Goal: Task Accomplishment & Management: Use online tool/utility

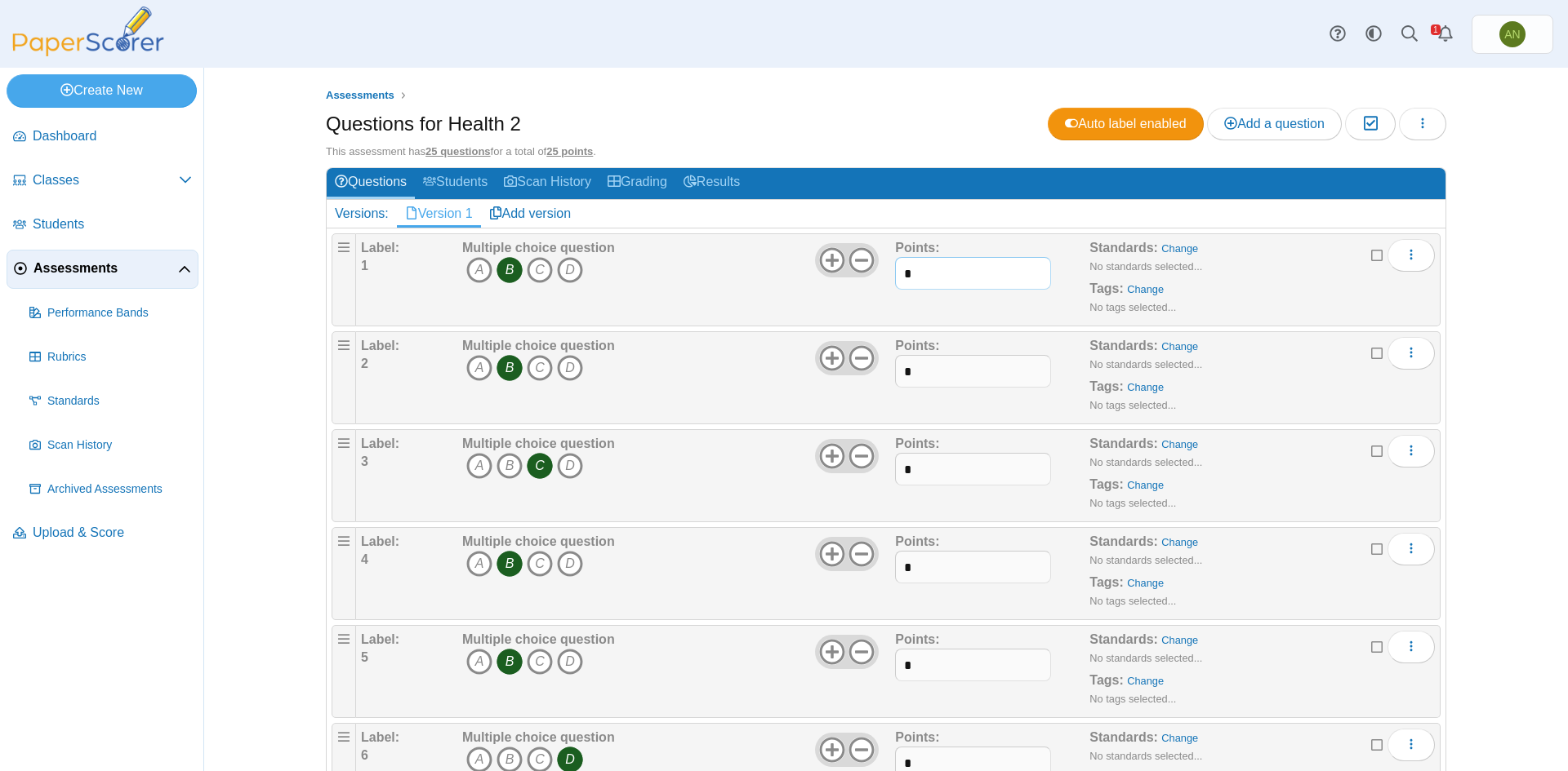
click at [908, 274] on input "*" at bounding box center [972, 273] width 156 height 33
type input "*"
click at [929, 372] on input "*" at bounding box center [972, 371] width 156 height 33
type input "*"
click at [919, 465] on input "*" at bounding box center [972, 469] width 156 height 33
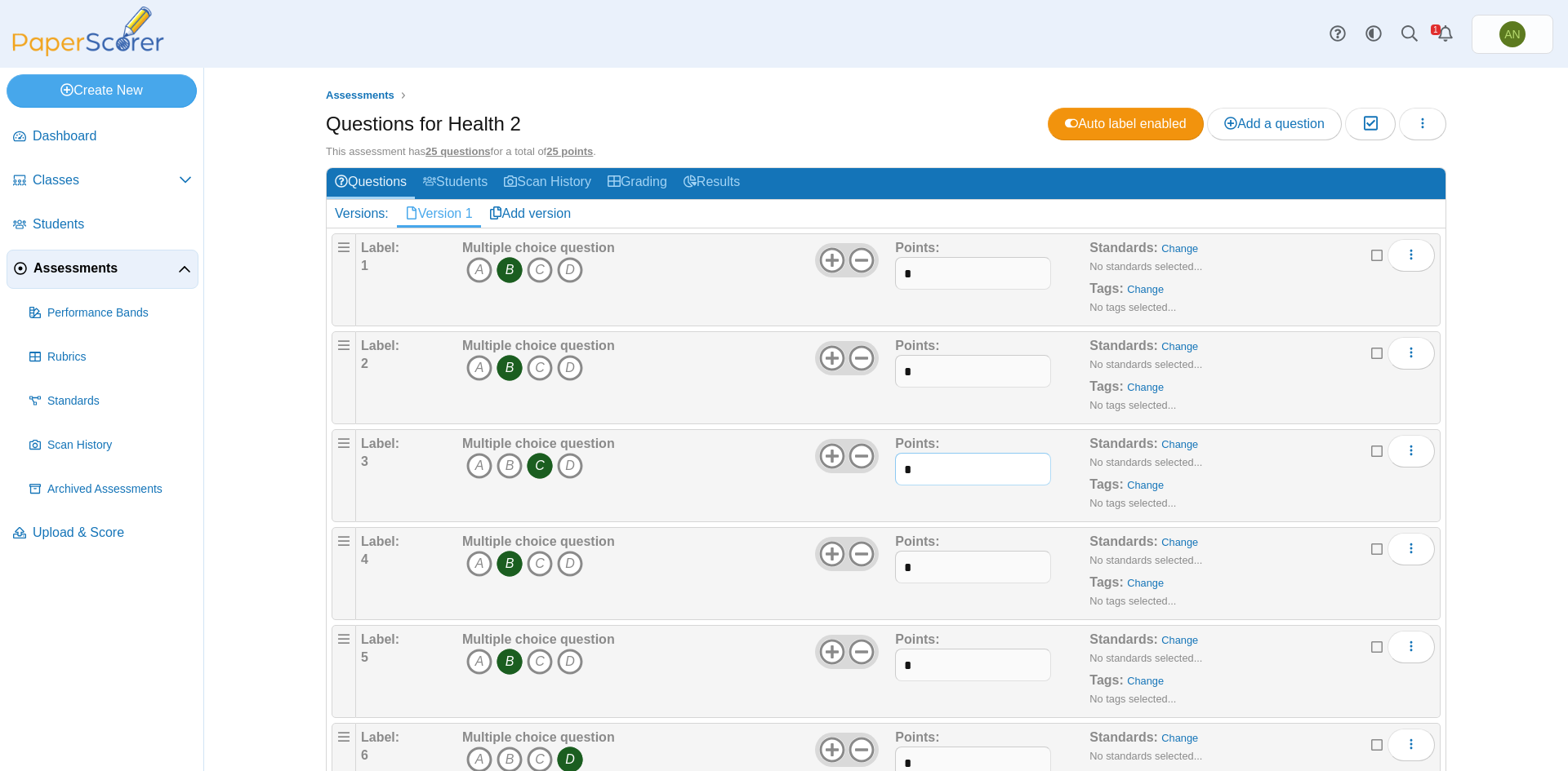
type input "*"
click at [919, 569] on input "*" at bounding box center [972, 567] width 156 height 33
type input "*"
click at [936, 675] on input "*" at bounding box center [972, 666] width 156 height 33
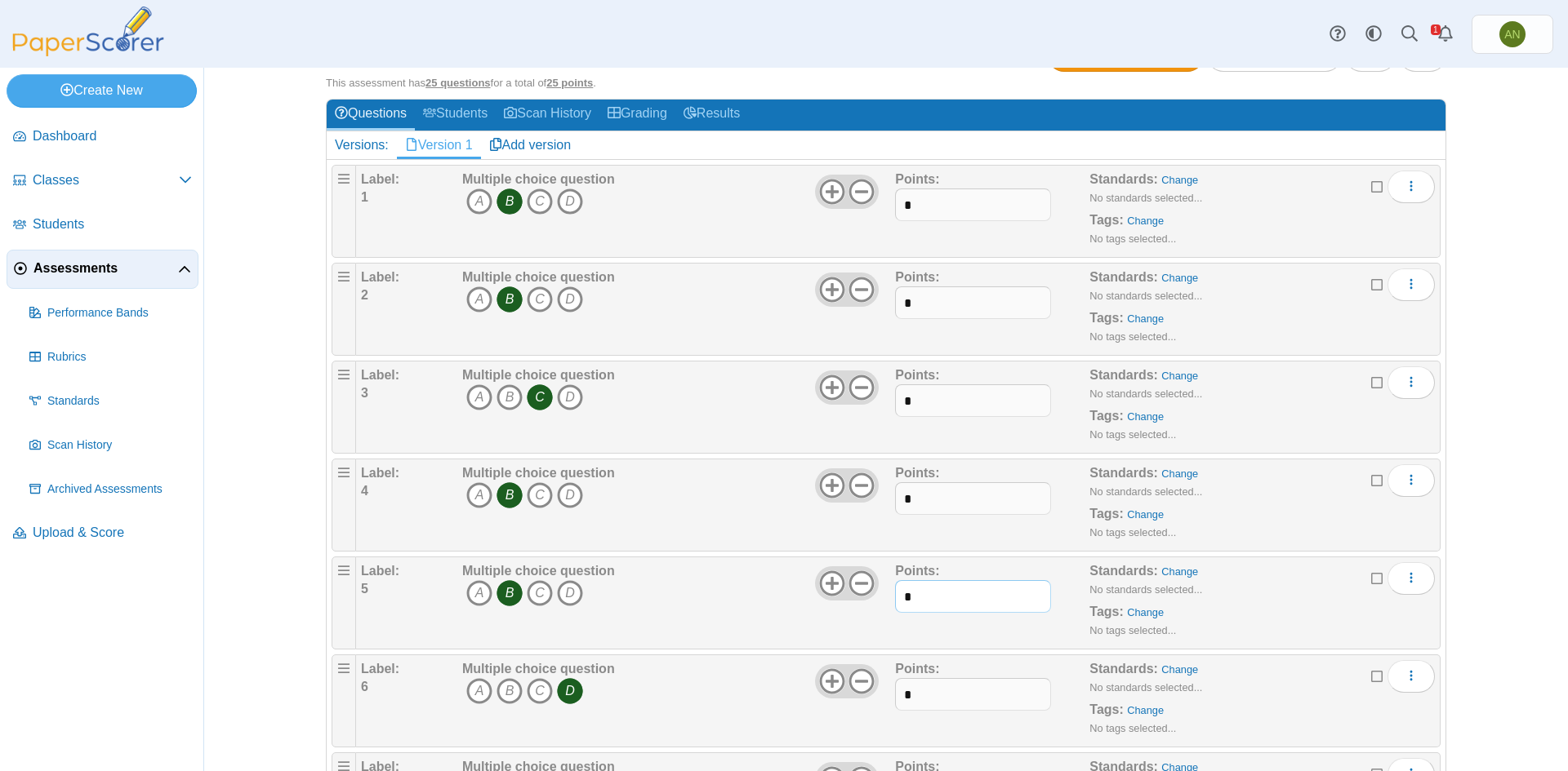
scroll to position [164, 0]
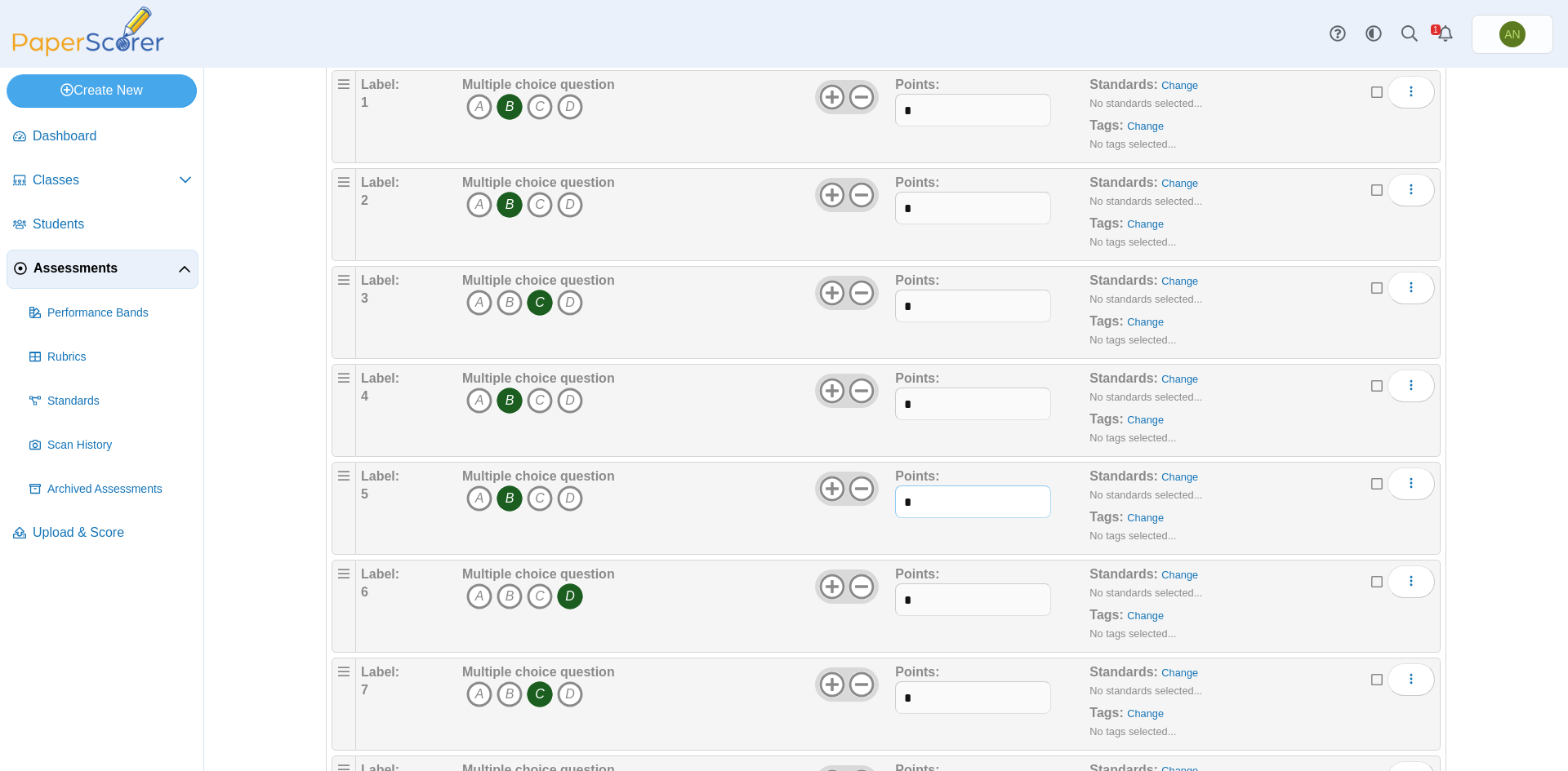
type input "*"
click at [928, 604] on input "*" at bounding box center [972, 600] width 156 height 33
type input "*"
click at [908, 702] on input "*" at bounding box center [972, 698] width 156 height 33
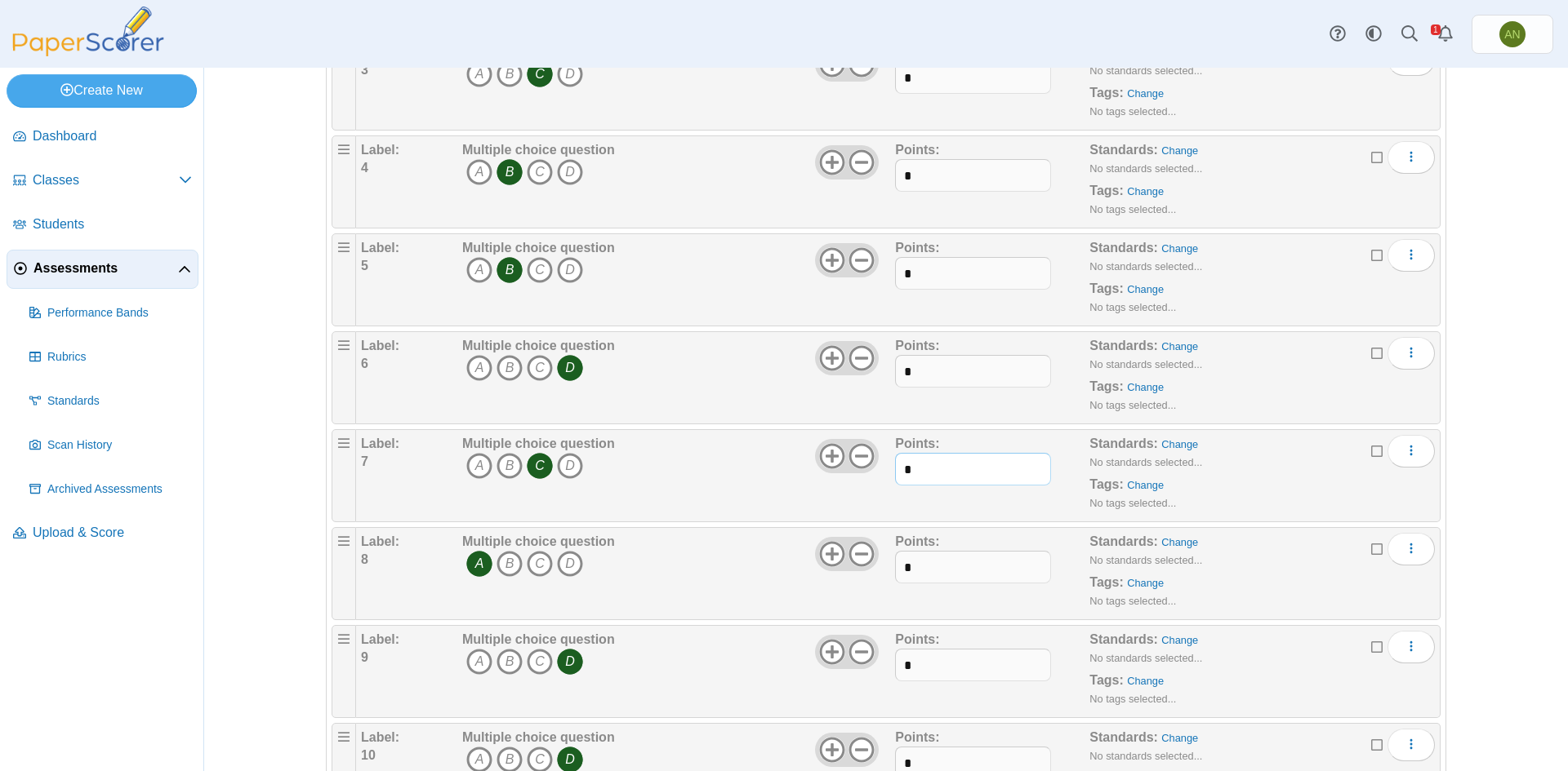
scroll to position [408, 0]
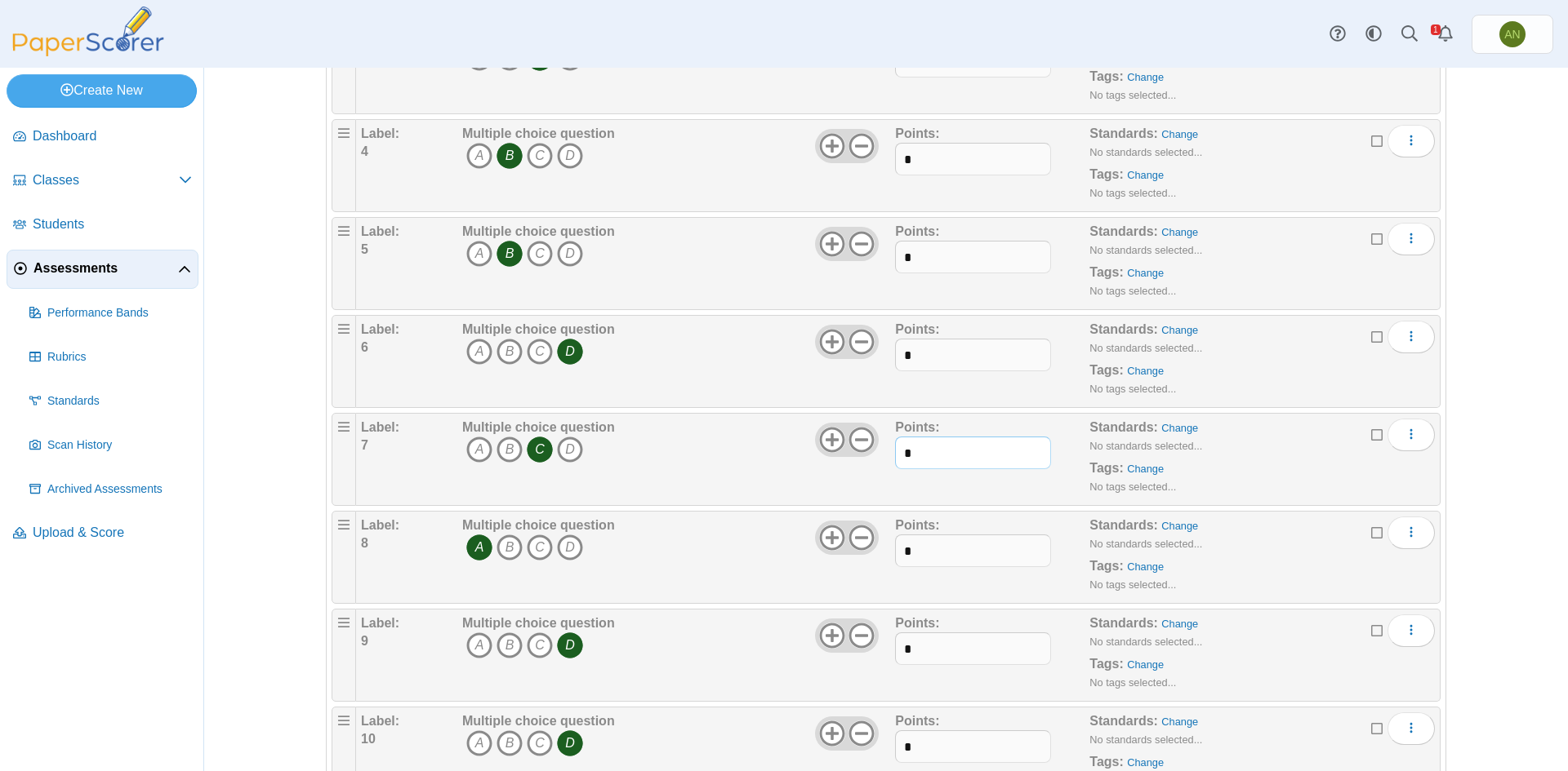
type input "*"
click at [927, 549] on input "*" at bounding box center [972, 551] width 156 height 33
type input "*"
click at [924, 650] on input "*" at bounding box center [972, 649] width 156 height 33
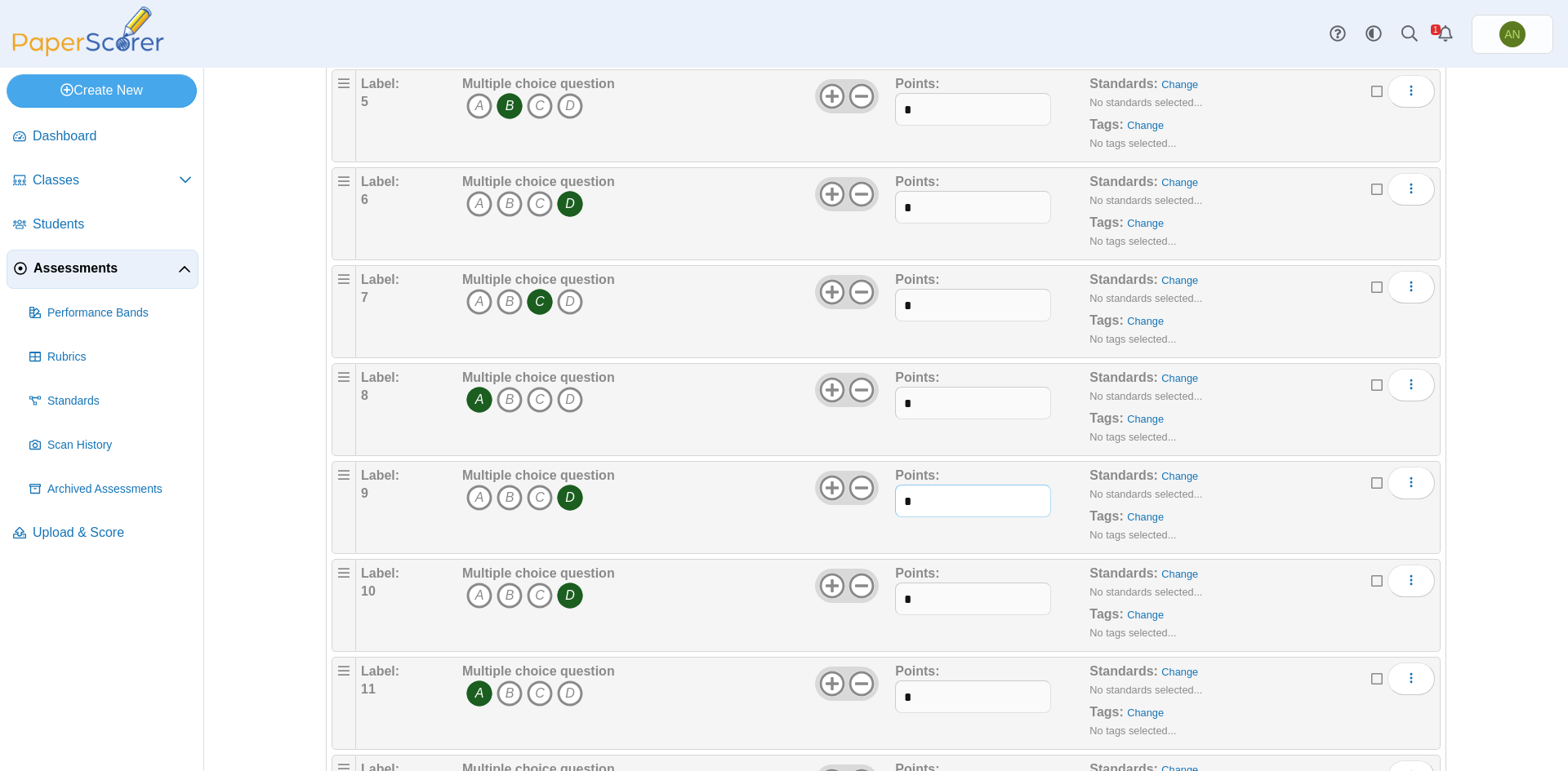
scroll to position [572, 0]
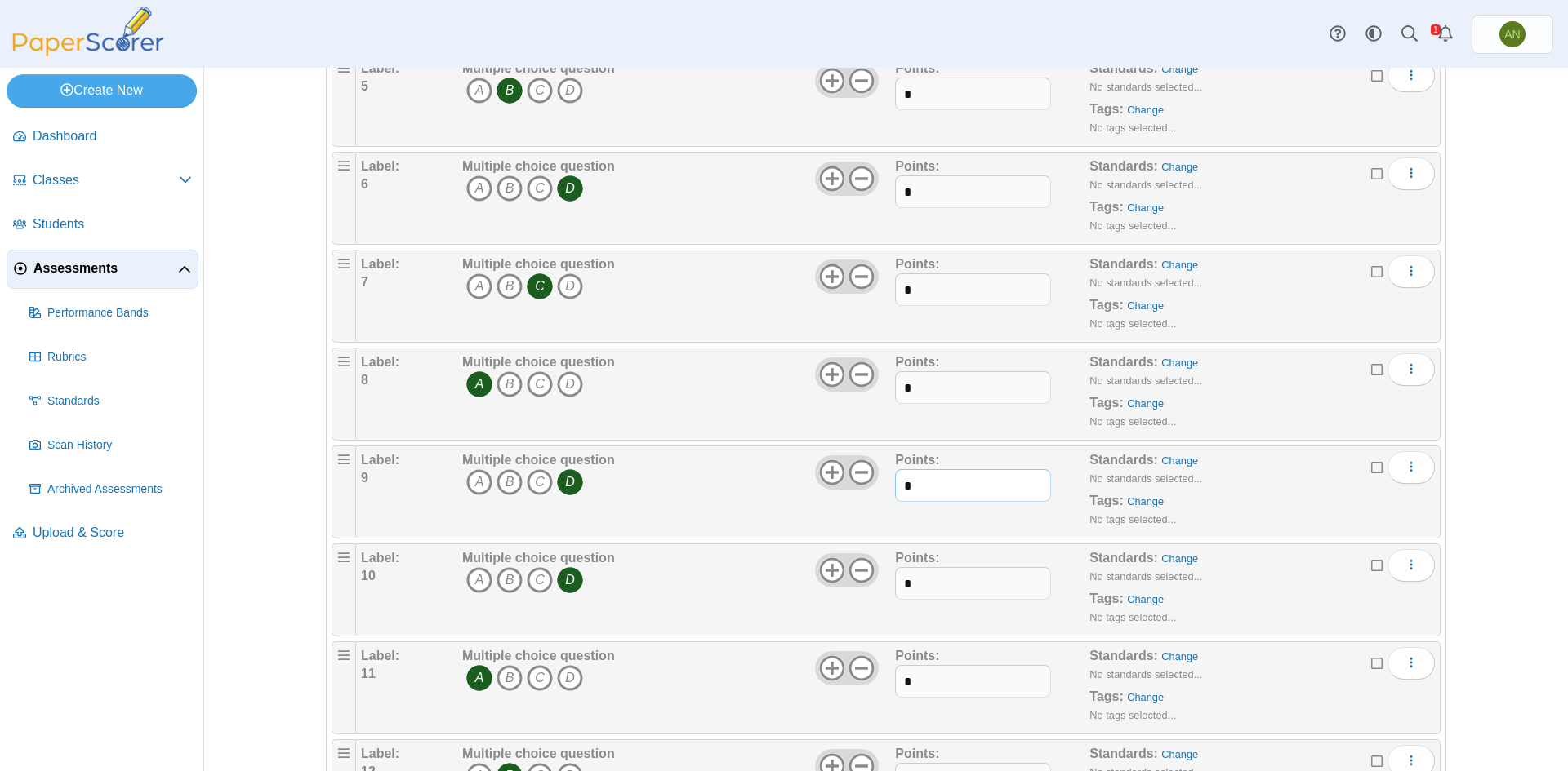
type input "*"
click at [929, 579] on input "*" at bounding box center [972, 584] width 156 height 33
type input "*"
click at [938, 677] on input "*" at bounding box center [972, 681] width 156 height 33
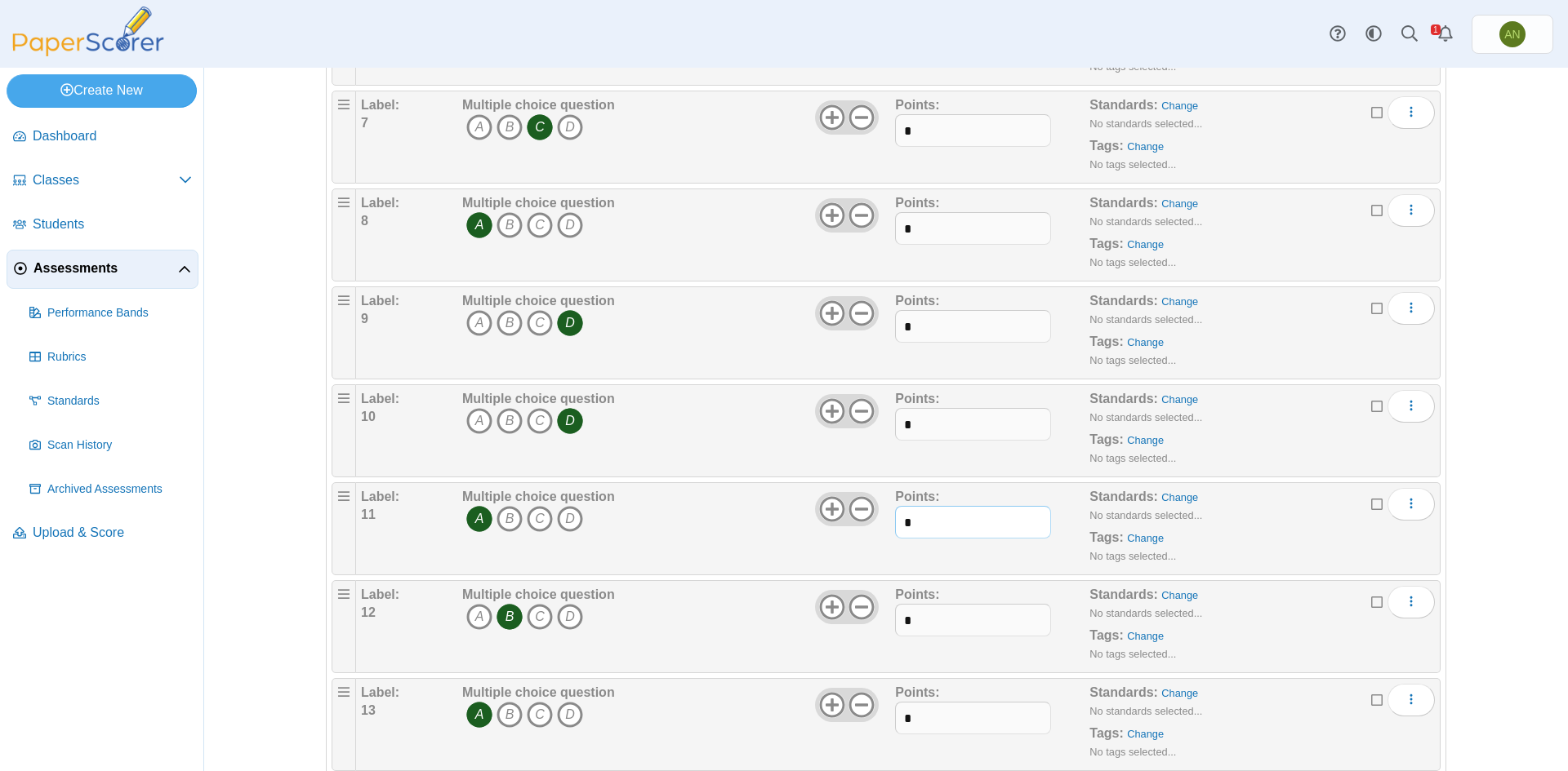
scroll to position [734, 0]
type input "*"
click at [934, 615] on input "*" at bounding box center [972, 616] width 156 height 33
type input "*"
click at [939, 710] on input "*" at bounding box center [972, 714] width 156 height 33
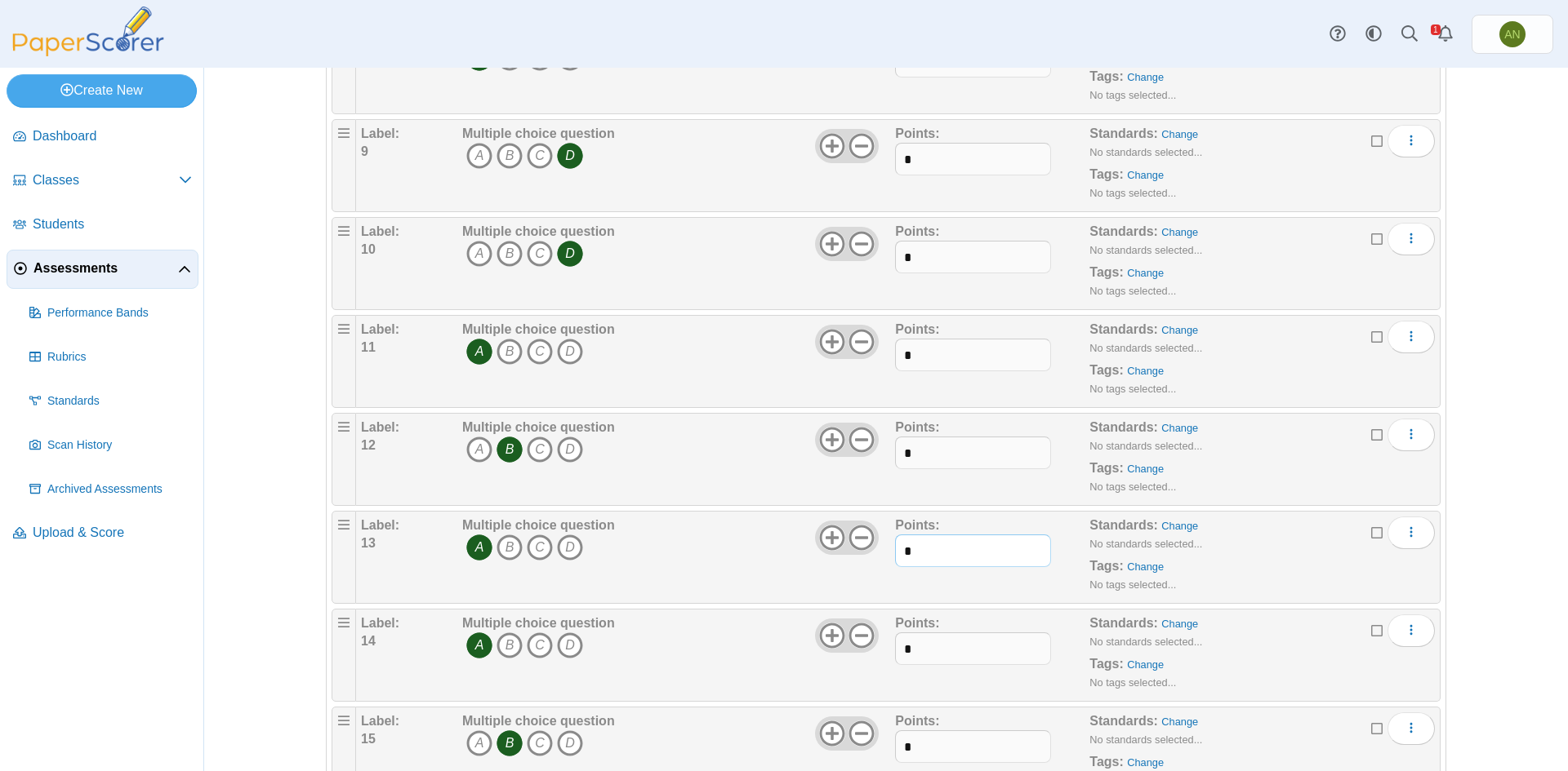
scroll to position [980, 0]
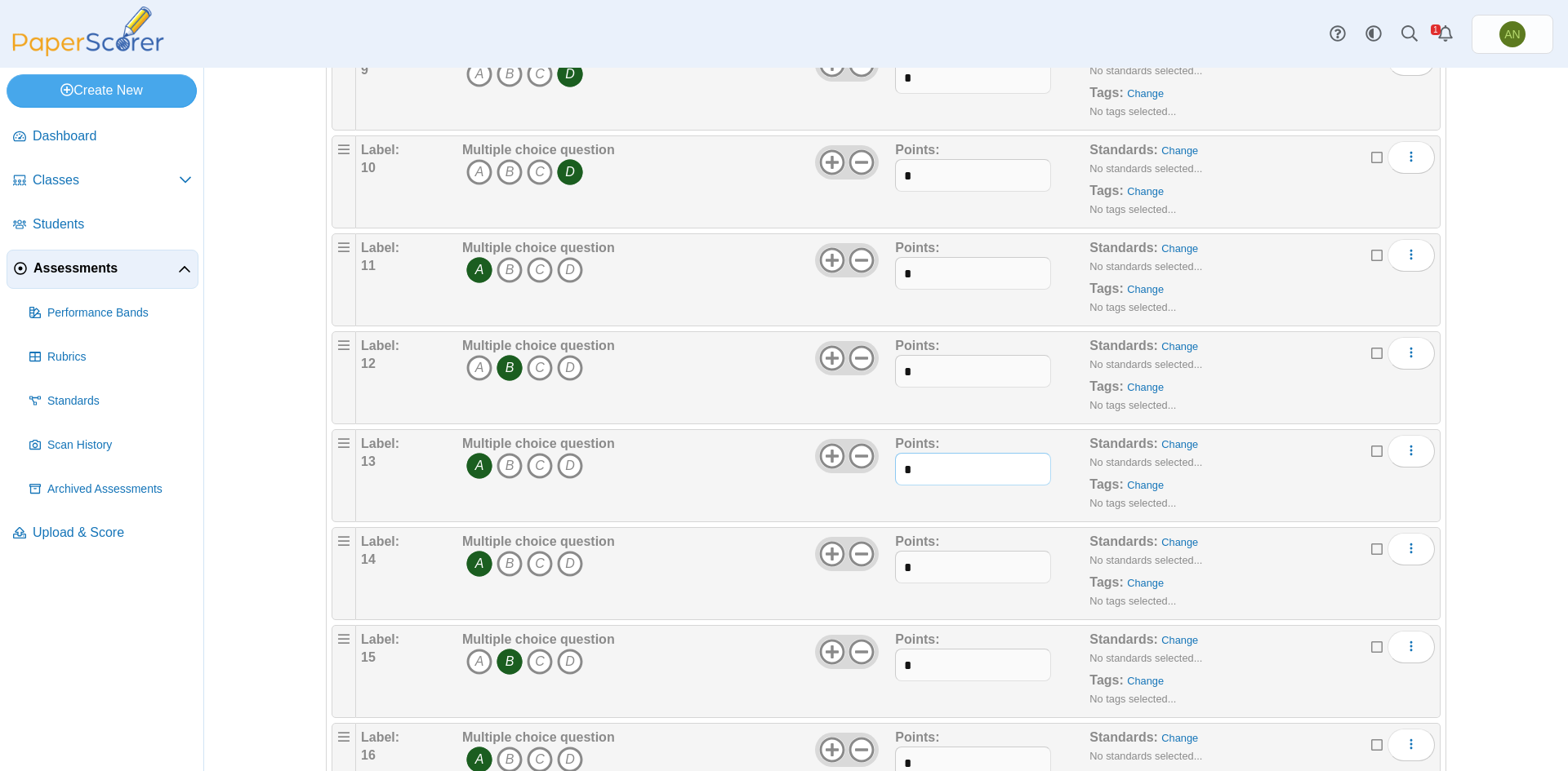
type input "*"
click at [923, 569] on input "*" at bounding box center [972, 567] width 156 height 33
type input "*"
click at [940, 660] on input "*" at bounding box center [972, 666] width 156 height 33
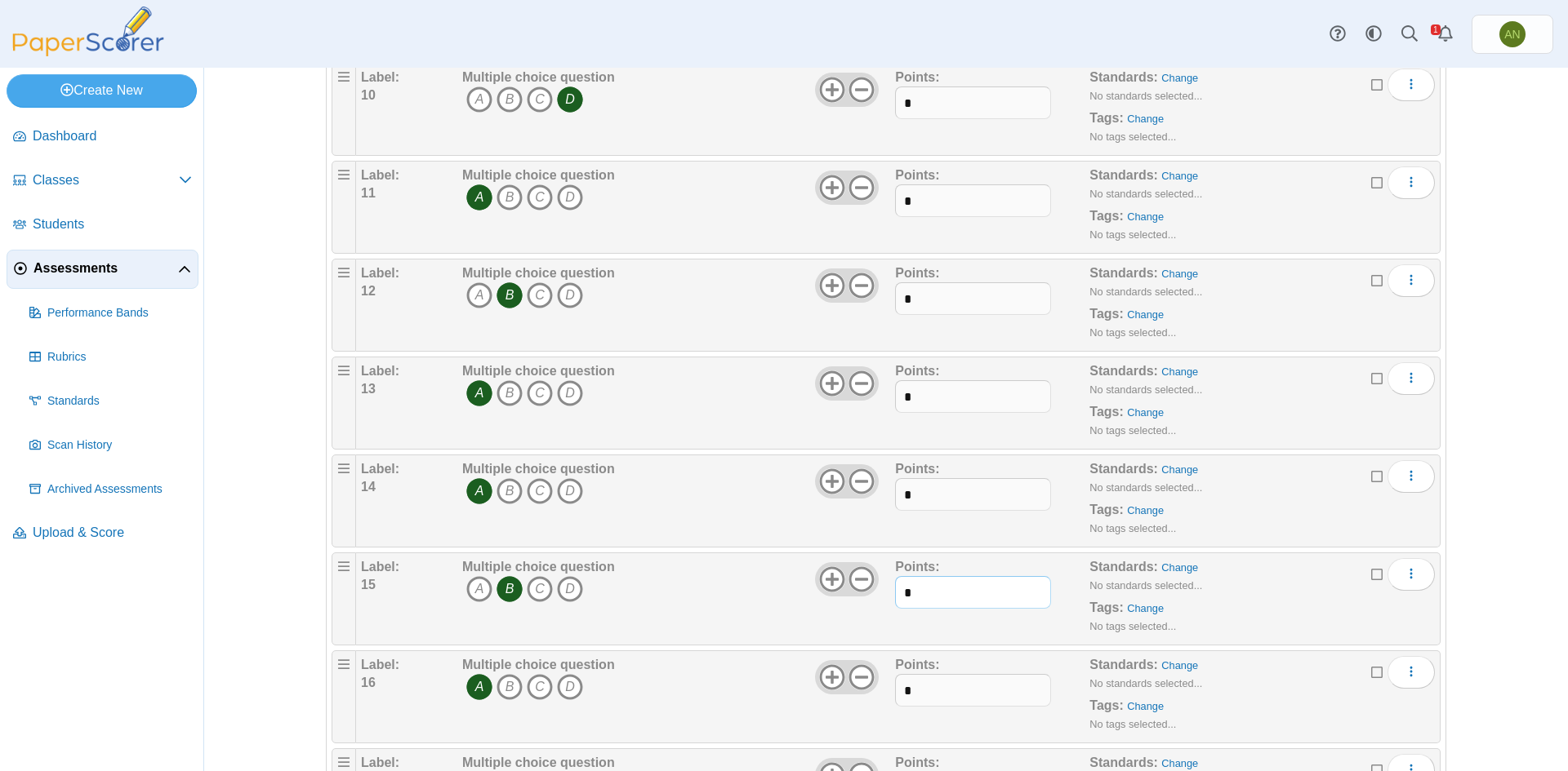
scroll to position [1225, 0]
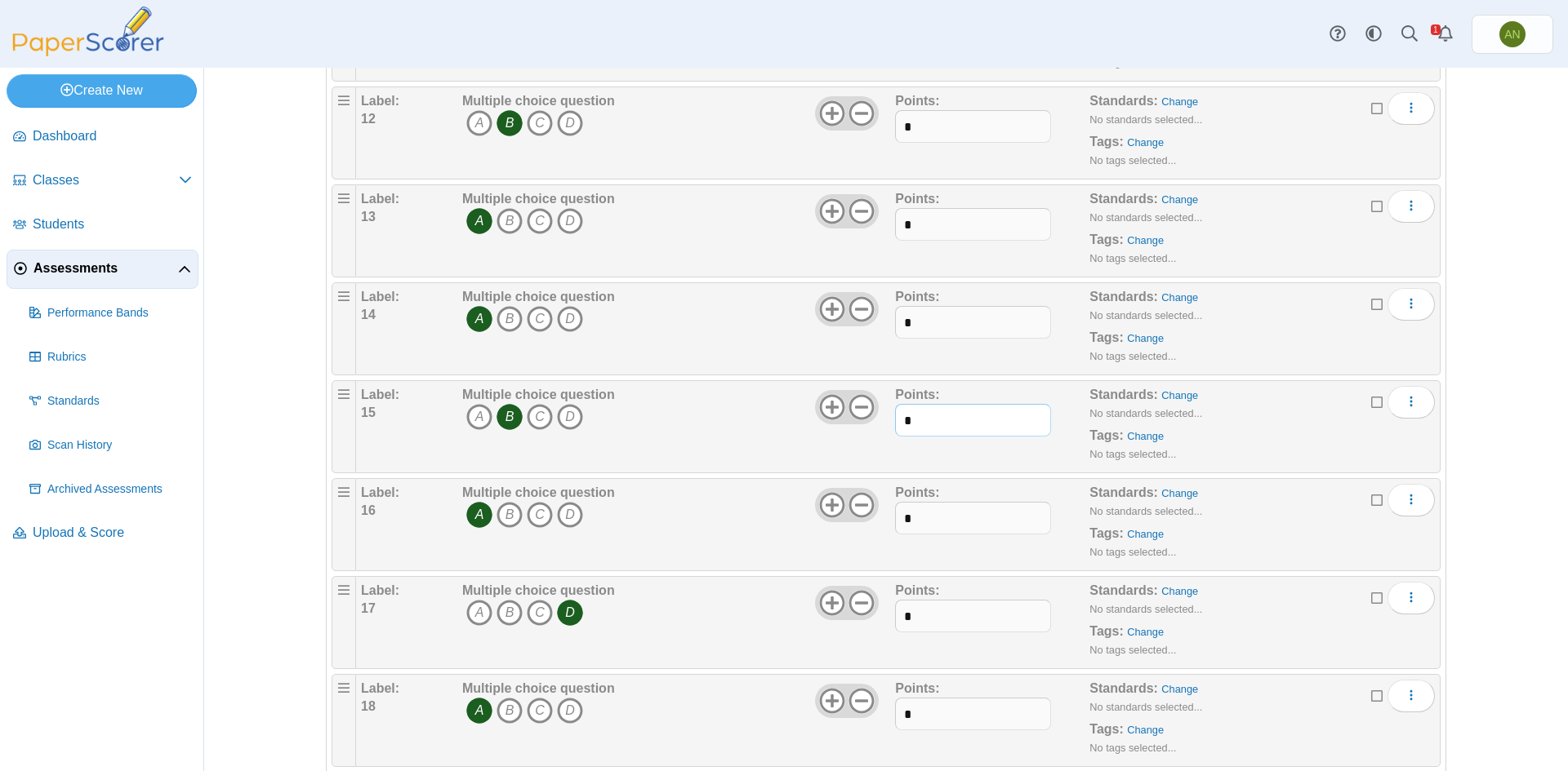
type input "*"
drag, startPoint x: 931, startPoint y: 517, endPoint x: 931, endPoint y: 505, distance: 12.0
click at [931, 513] on input "*" at bounding box center [972, 519] width 156 height 33
type input "*"
click at [923, 622] on input "*" at bounding box center [972, 616] width 156 height 33
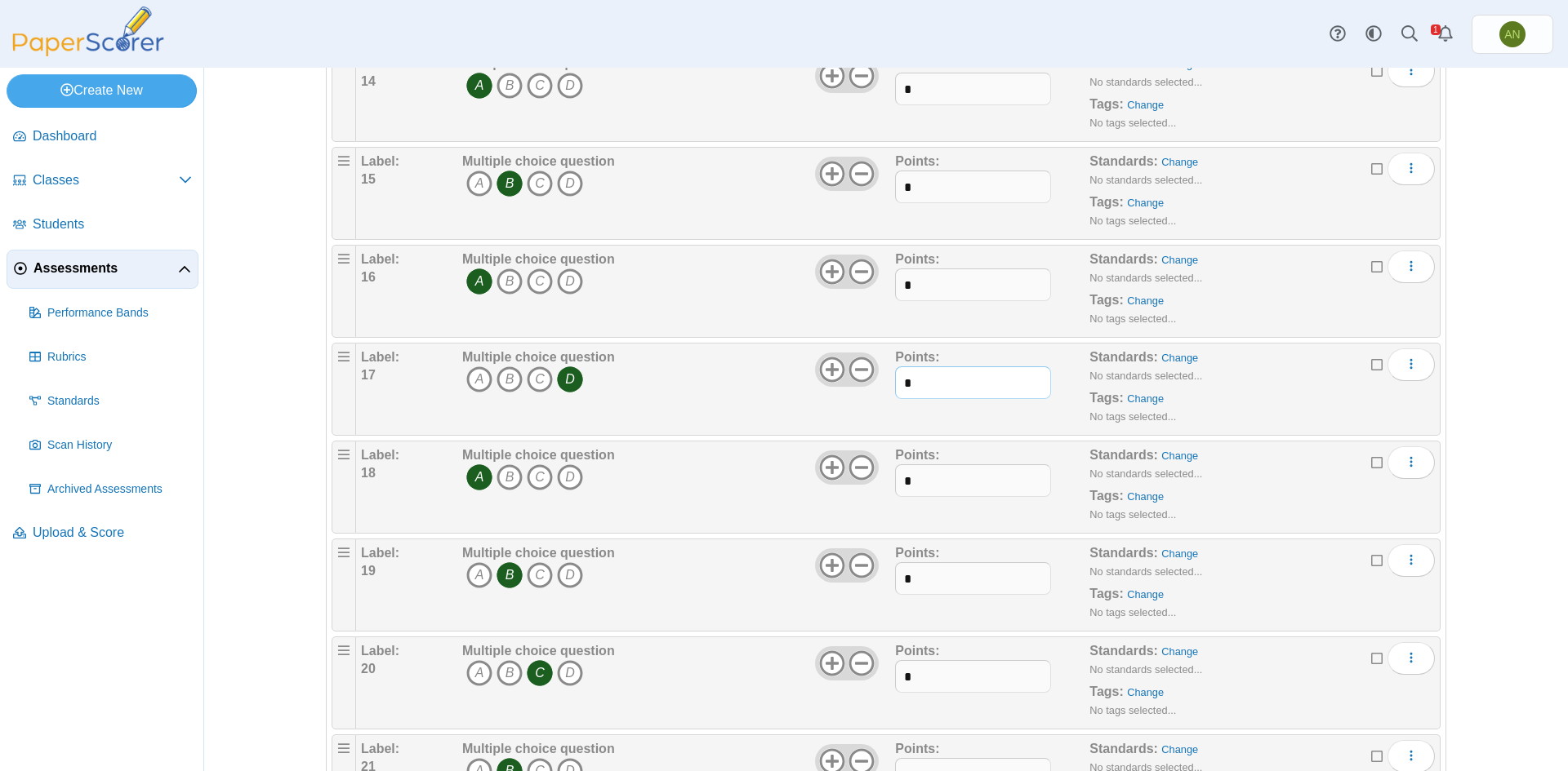
scroll to position [1470, 0]
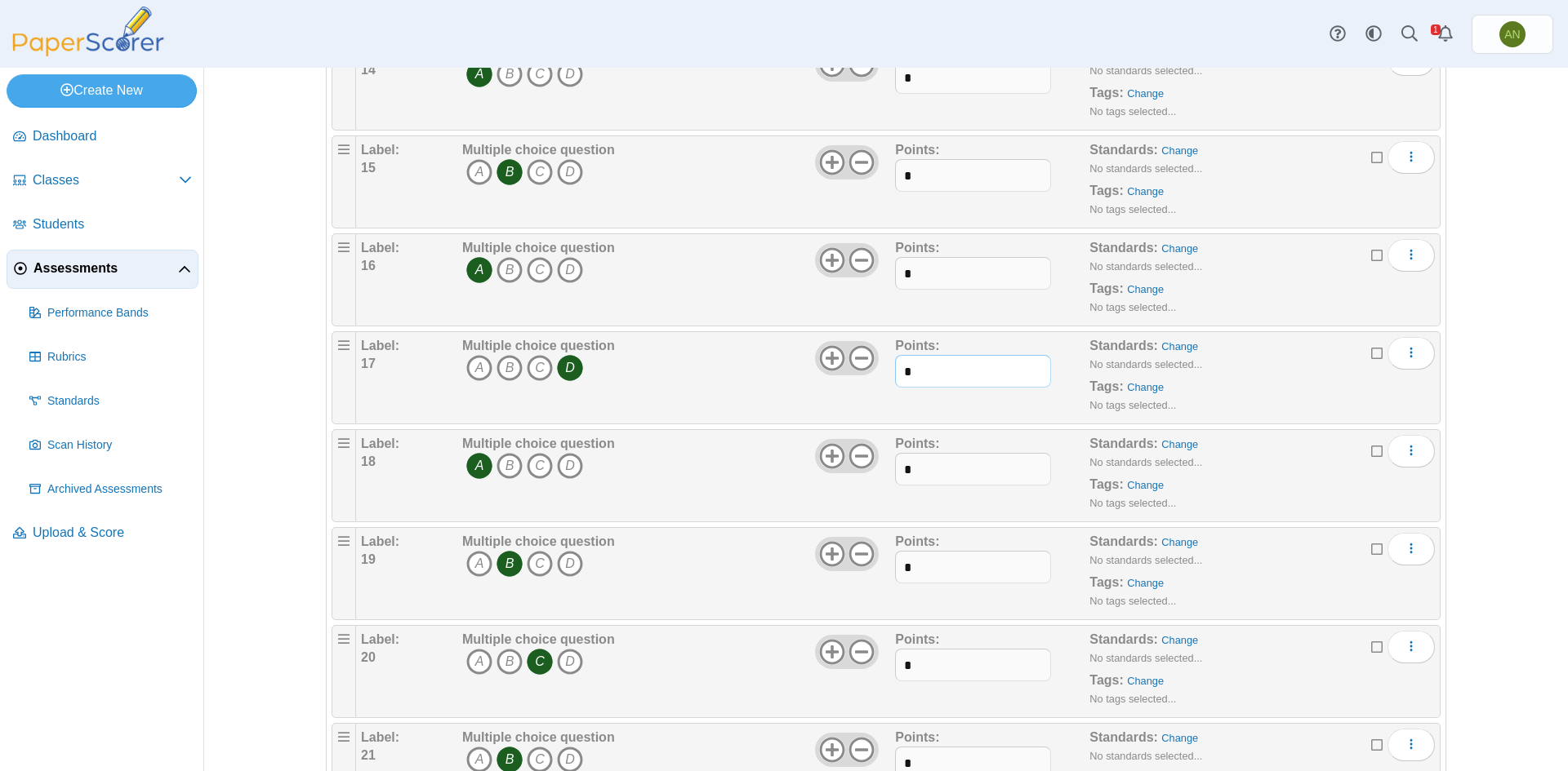
type input "*"
click at [931, 464] on input "*" at bounding box center [972, 469] width 156 height 33
type input "*"
click at [943, 558] on input "*" at bounding box center [972, 567] width 156 height 33
type input "*"
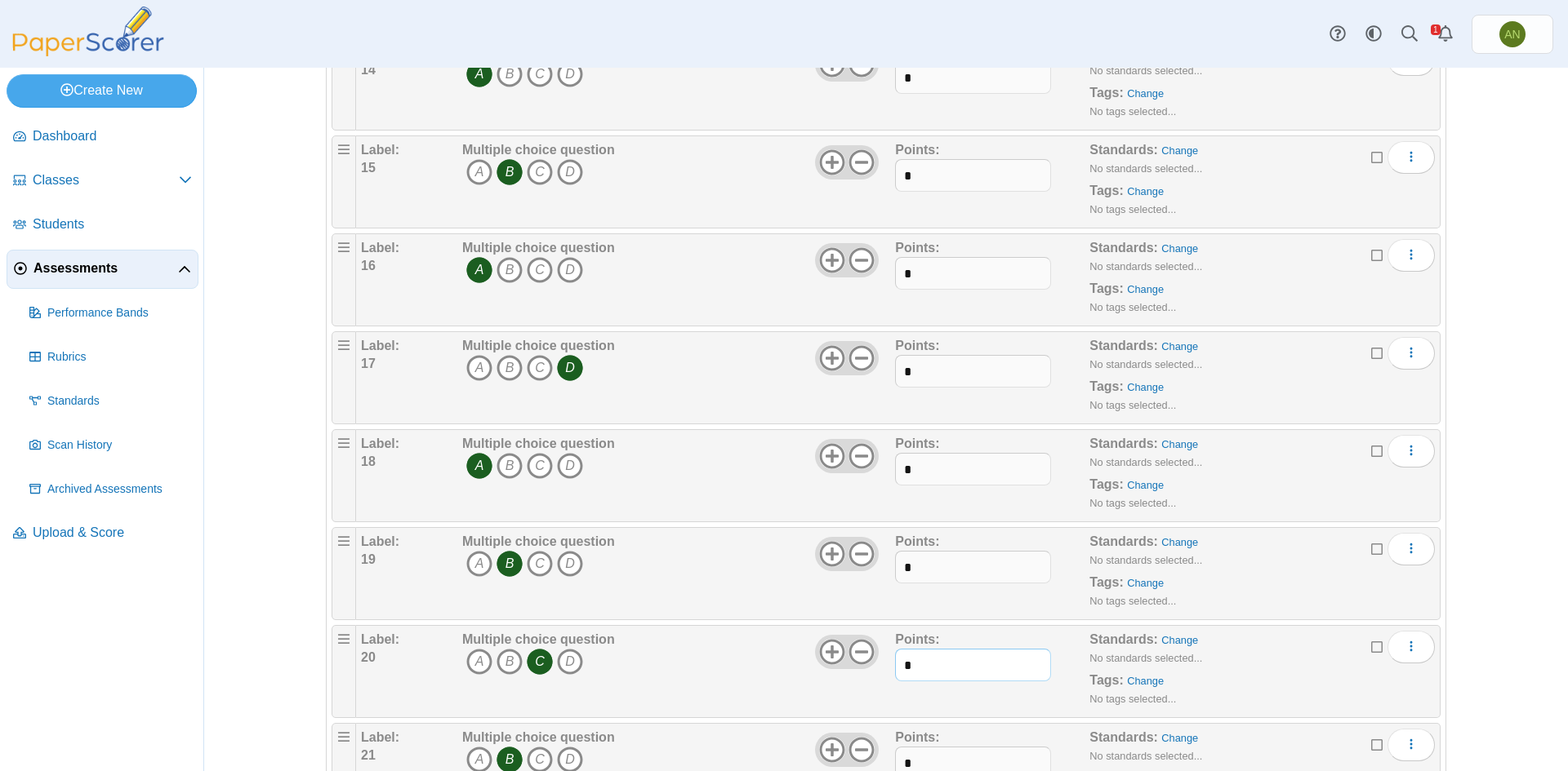
drag, startPoint x: 950, startPoint y: 668, endPoint x: 950, endPoint y: 646, distance: 22.0
click at [950, 659] on input "*" at bounding box center [972, 666] width 156 height 33
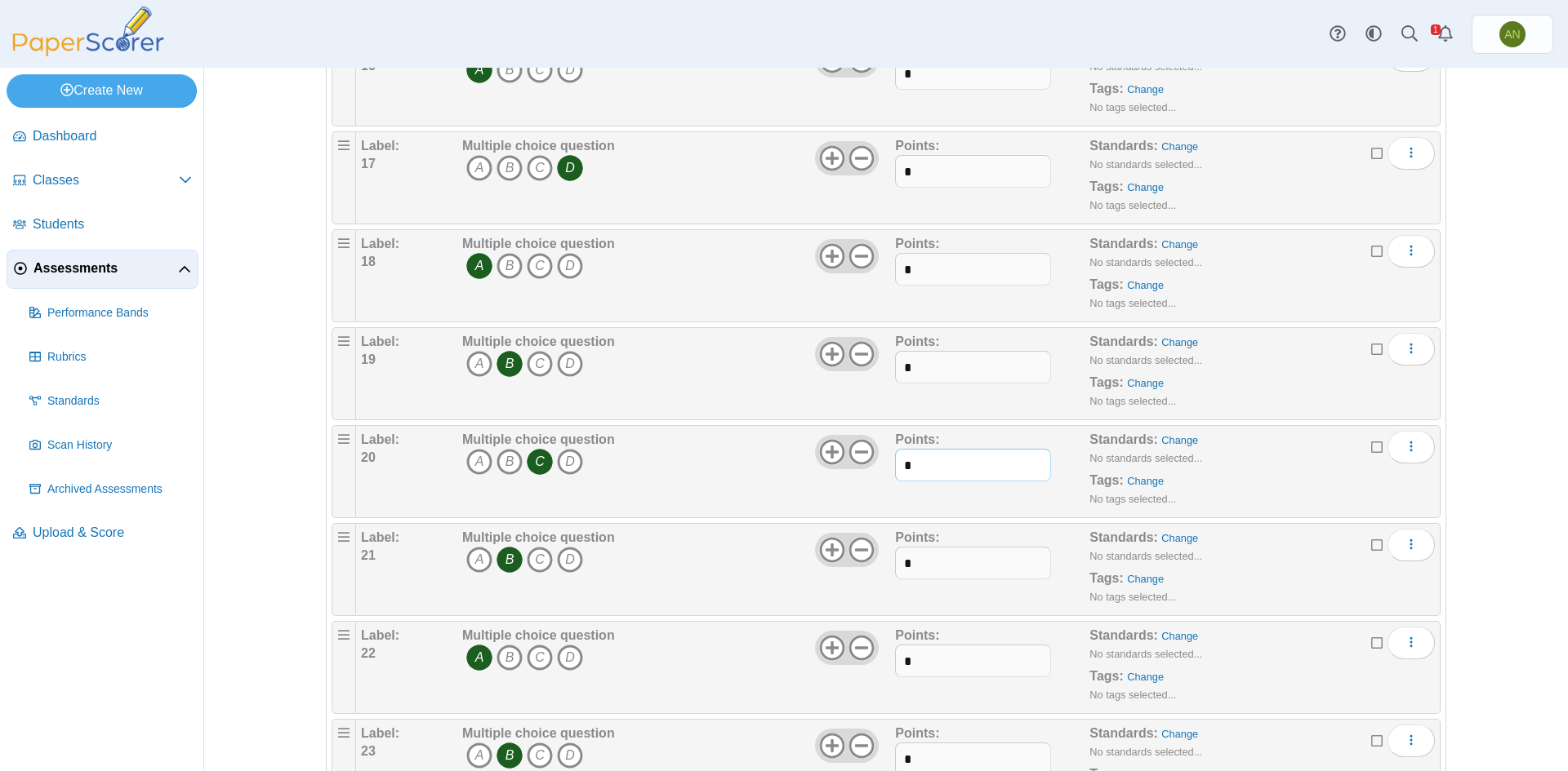
scroll to position [1714, 0]
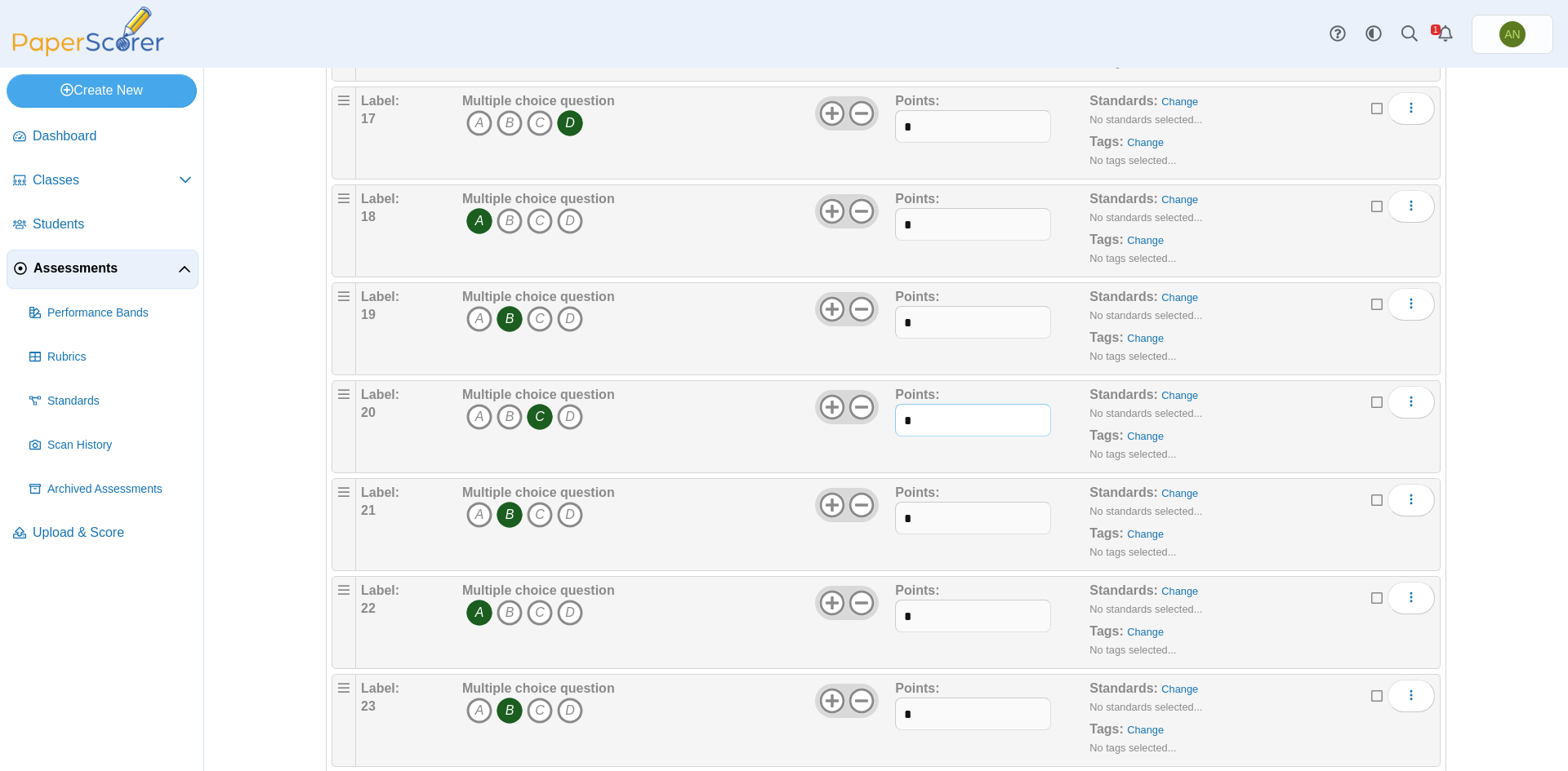
type input "*"
click at [918, 508] on input "*" at bounding box center [972, 519] width 156 height 33
type input "*"
click at [940, 604] on input "*" at bounding box center [972, 616] width 156 height 33
type input "*"
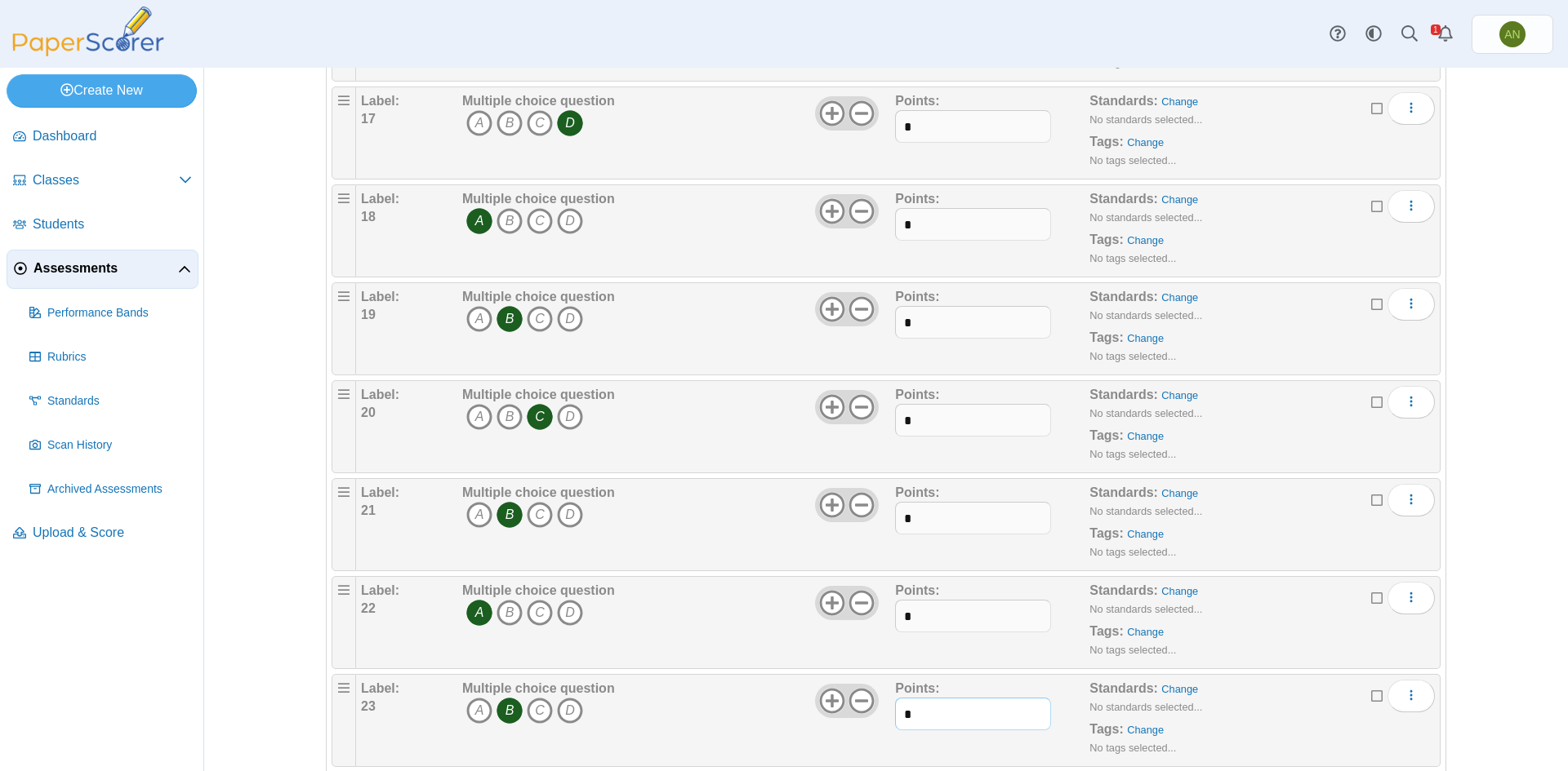
click at [921, 705] on input "*" at bounding box center [972, 714] width 156 height 33
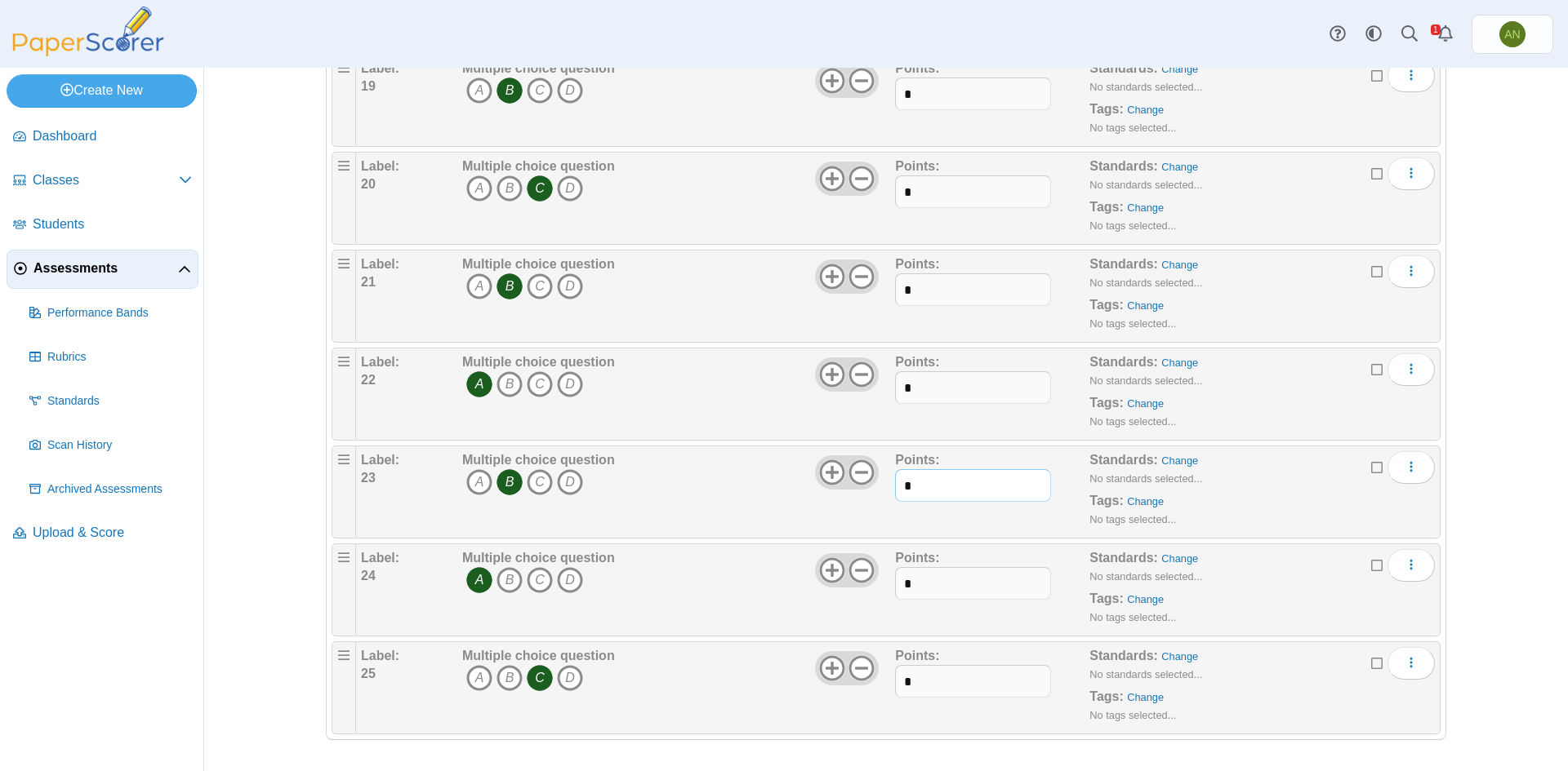
scroll to position [1944, 0]
type input "*"
click at [954, 594] on input "*" at bounding box center [972, 583] width 156 height 33
type input "*"
click at [946, 669] on input "*" at bounding box center [972, 681] width 156 height 33
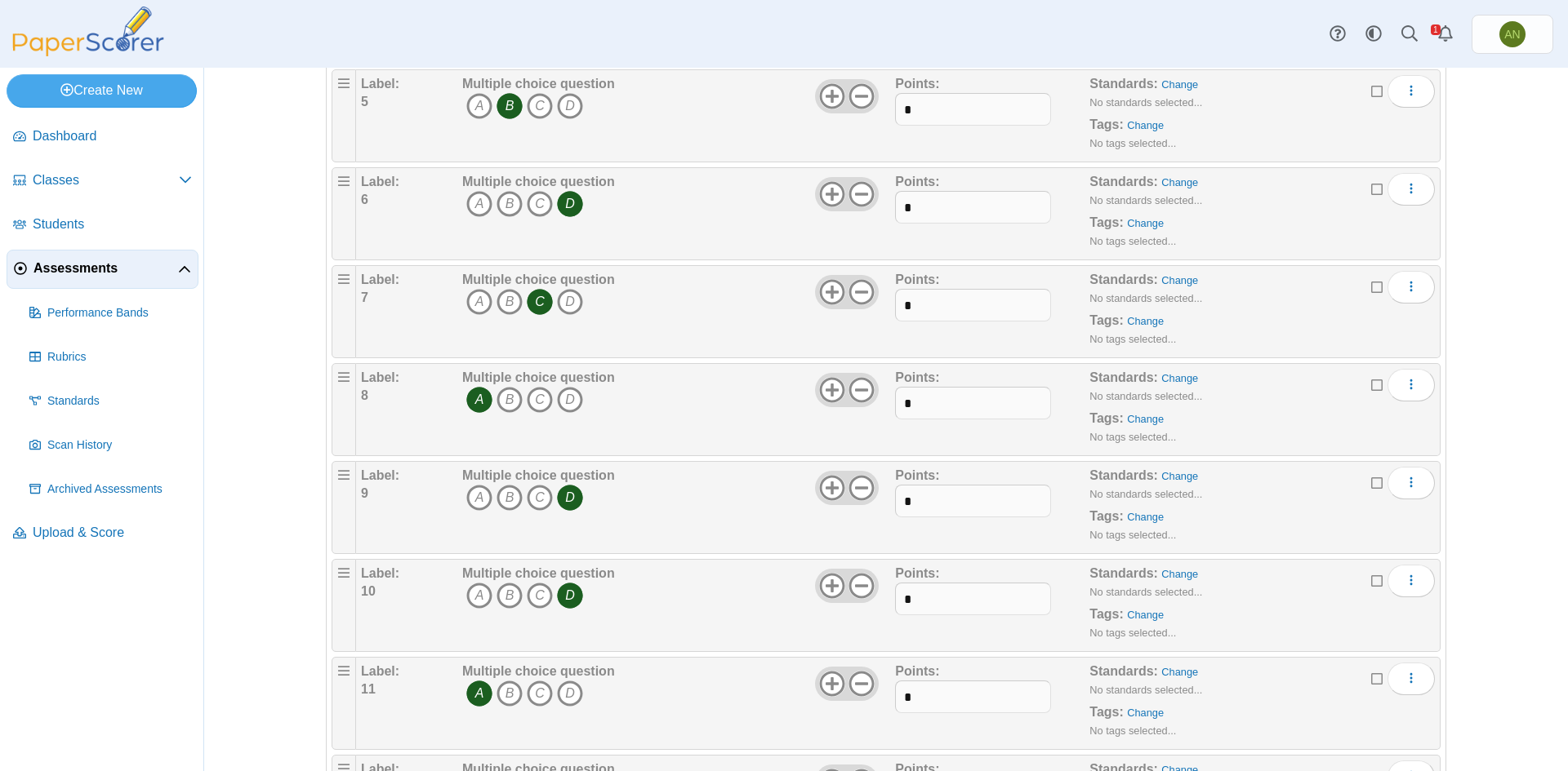
scroll to position [0, 0]
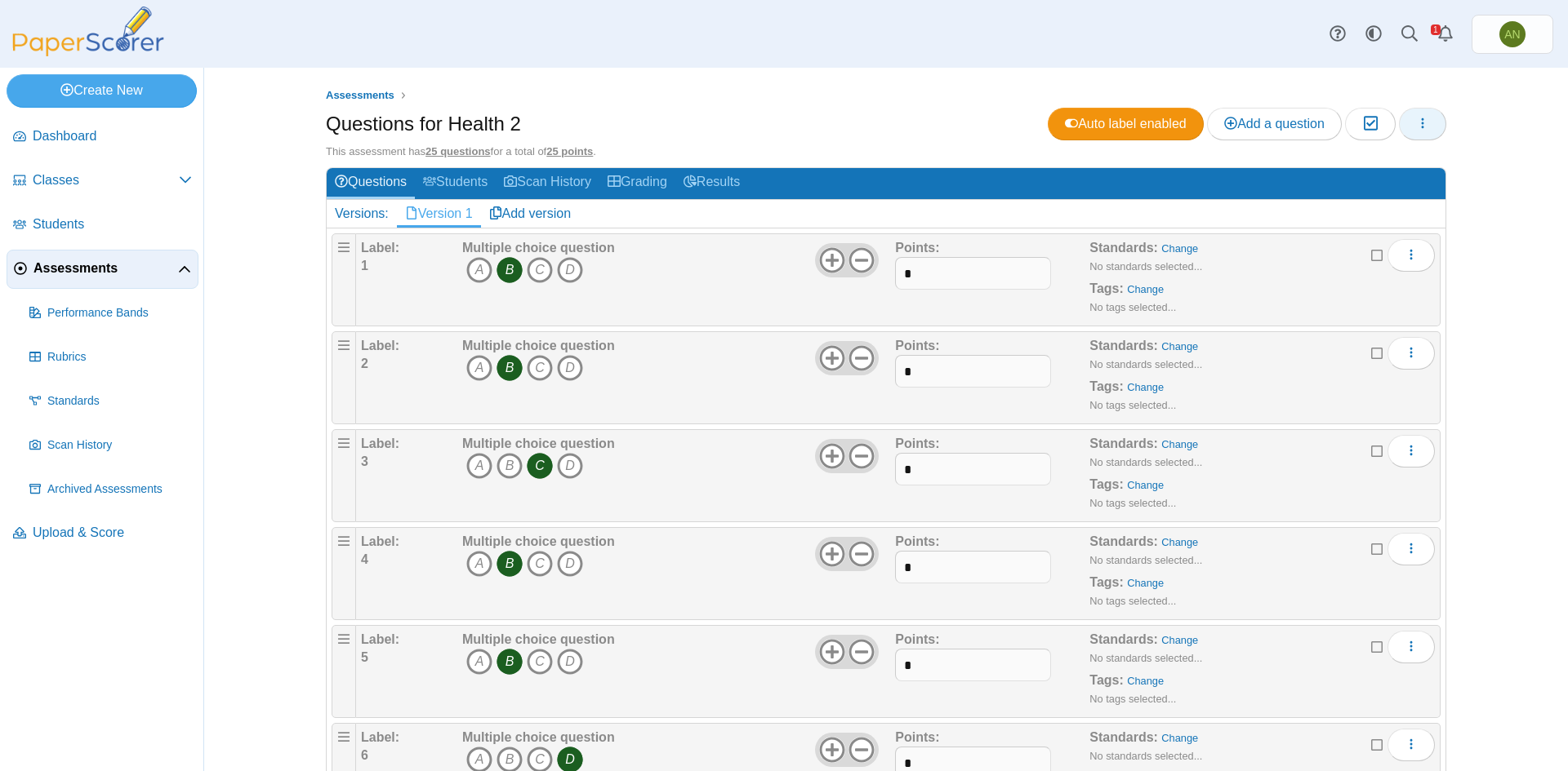
type input "*"
click at [1416, 131] on span "button" at bounding box center [1423, 123] width 13 height 14
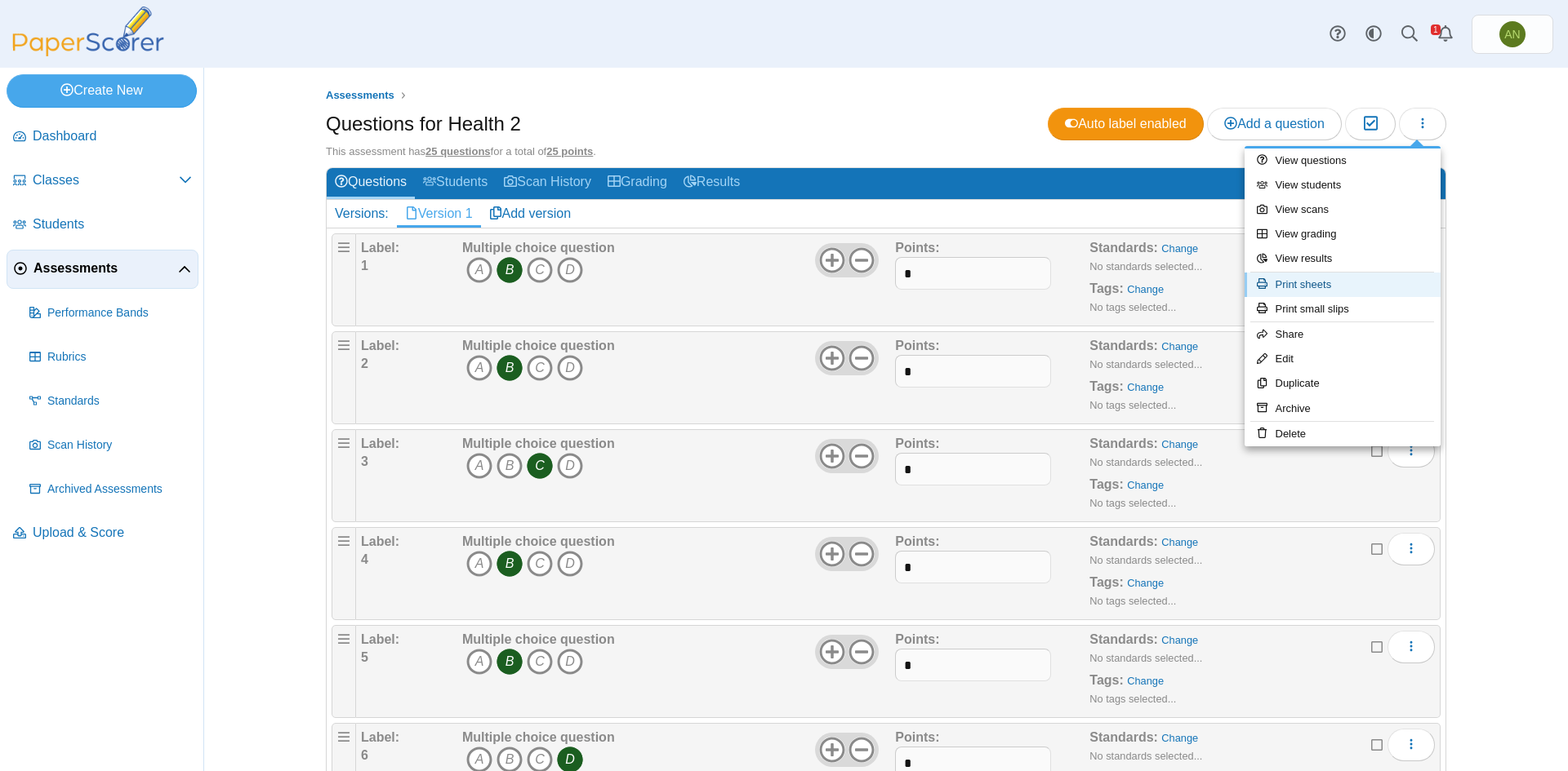
click at [1359, 292] on link "Print sheets" at bounding box center [1342, 284] width 196 height 25
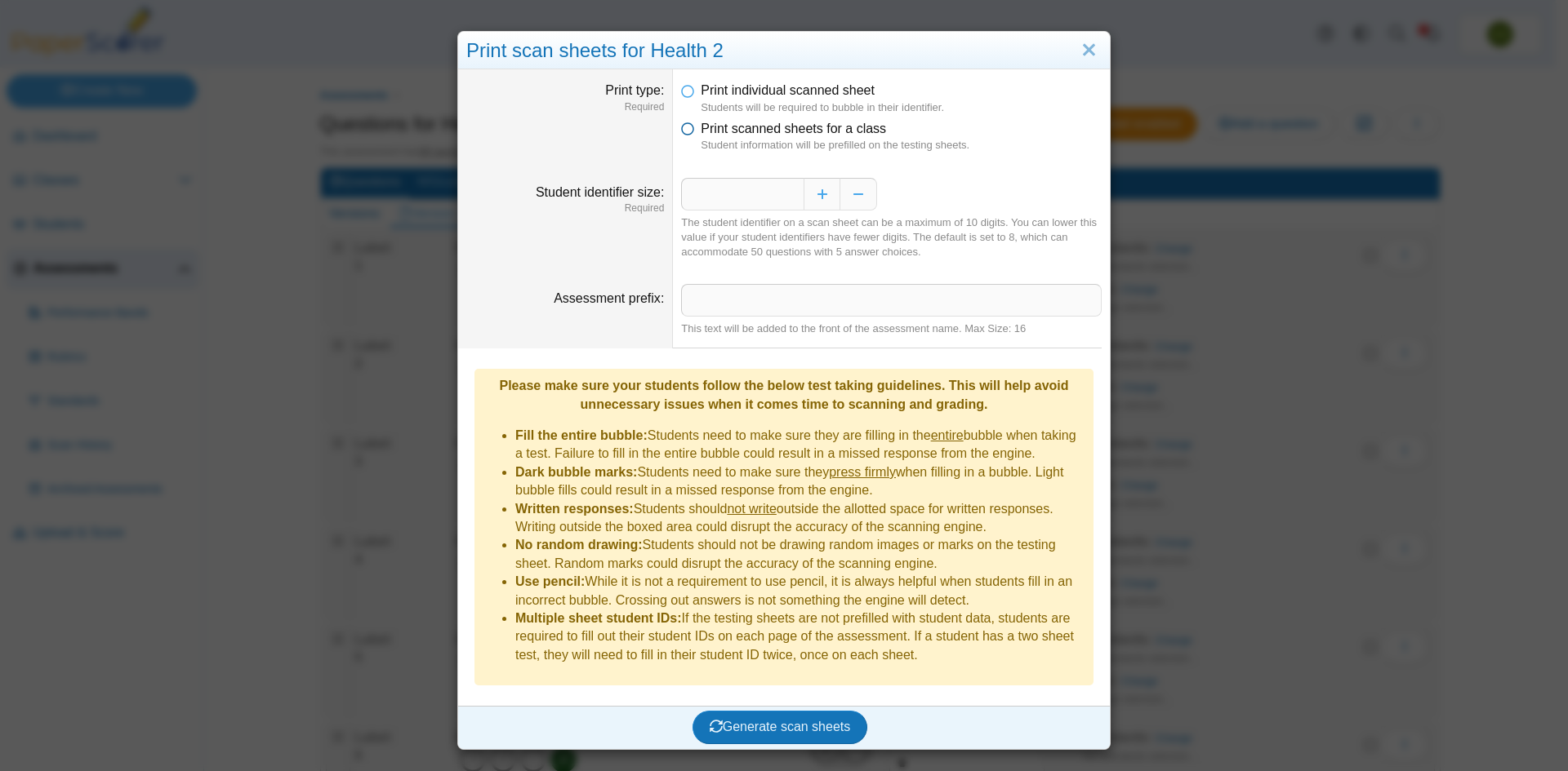
click at [684, 130] on icon at bounding box center [687, 125] width 13 height 11
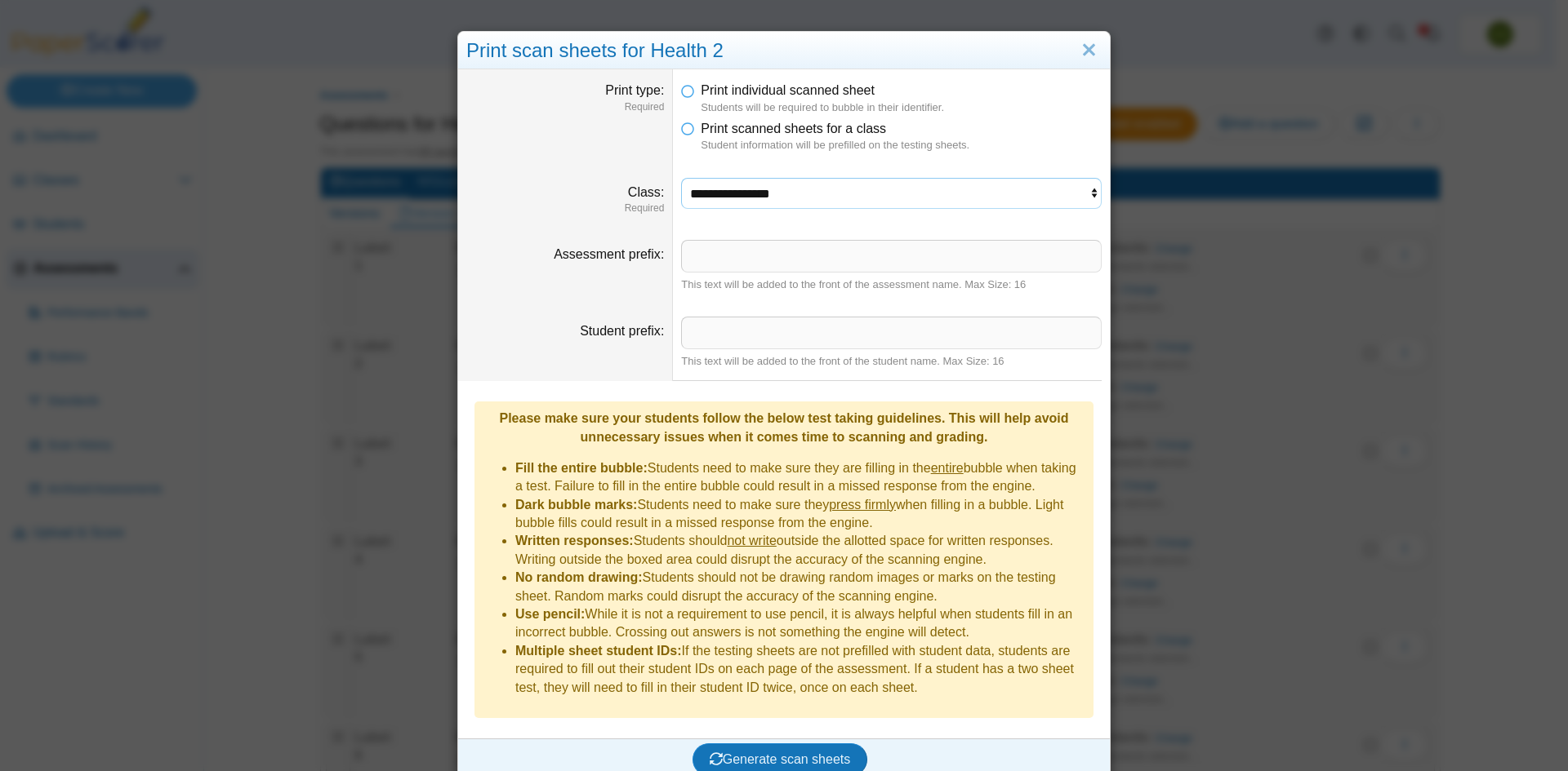
click at [757, 190] on select "**********" at bounding box center [891, 194] width 421 height 31
select select "**********"
click at [681, 178] on select "**********" at bounding box center [891, 194] width 421 height 31
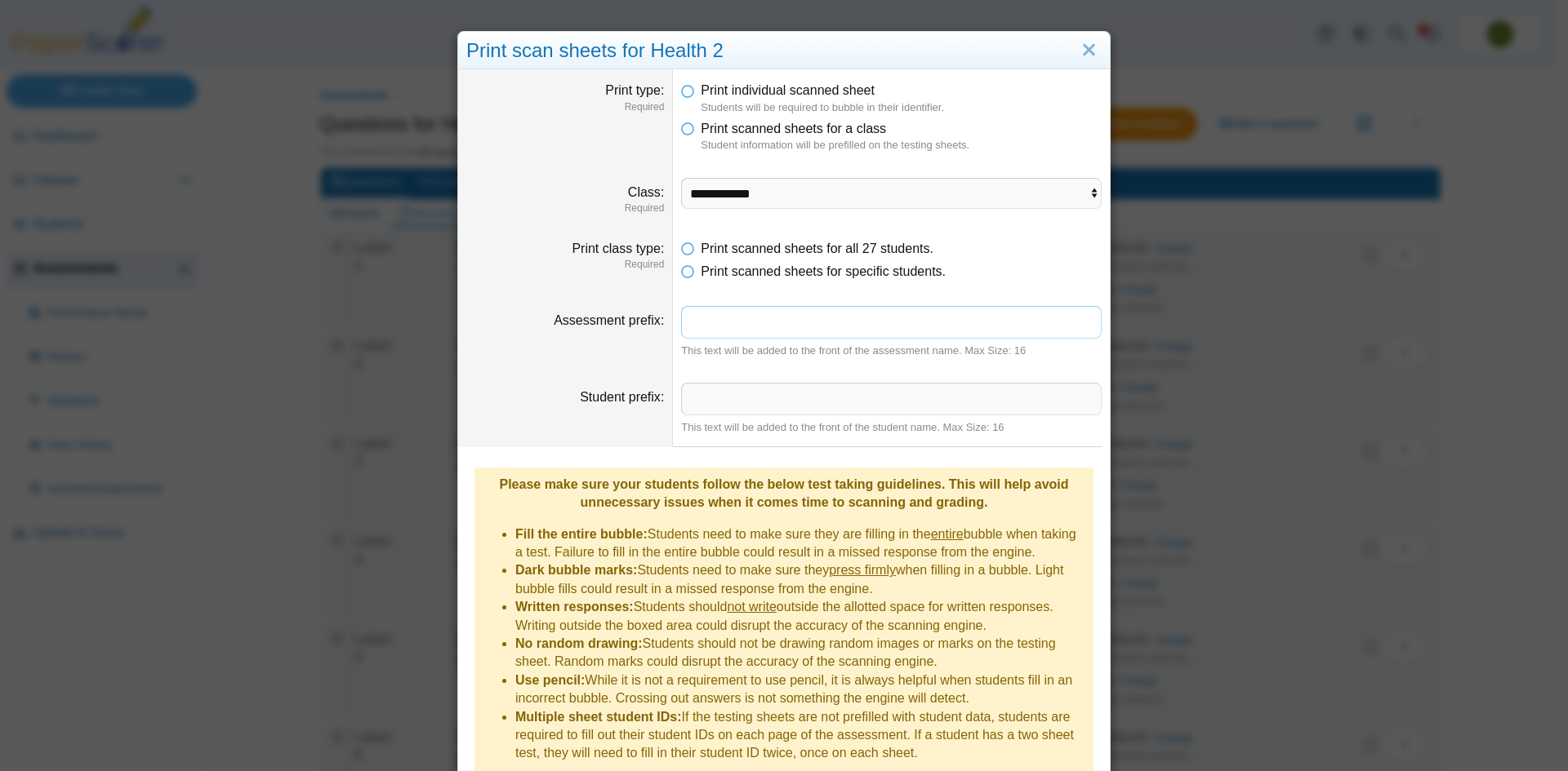
click at [718, 323] on input "Assessment prefix" at bounding box center [891, 323] width 421 height 33
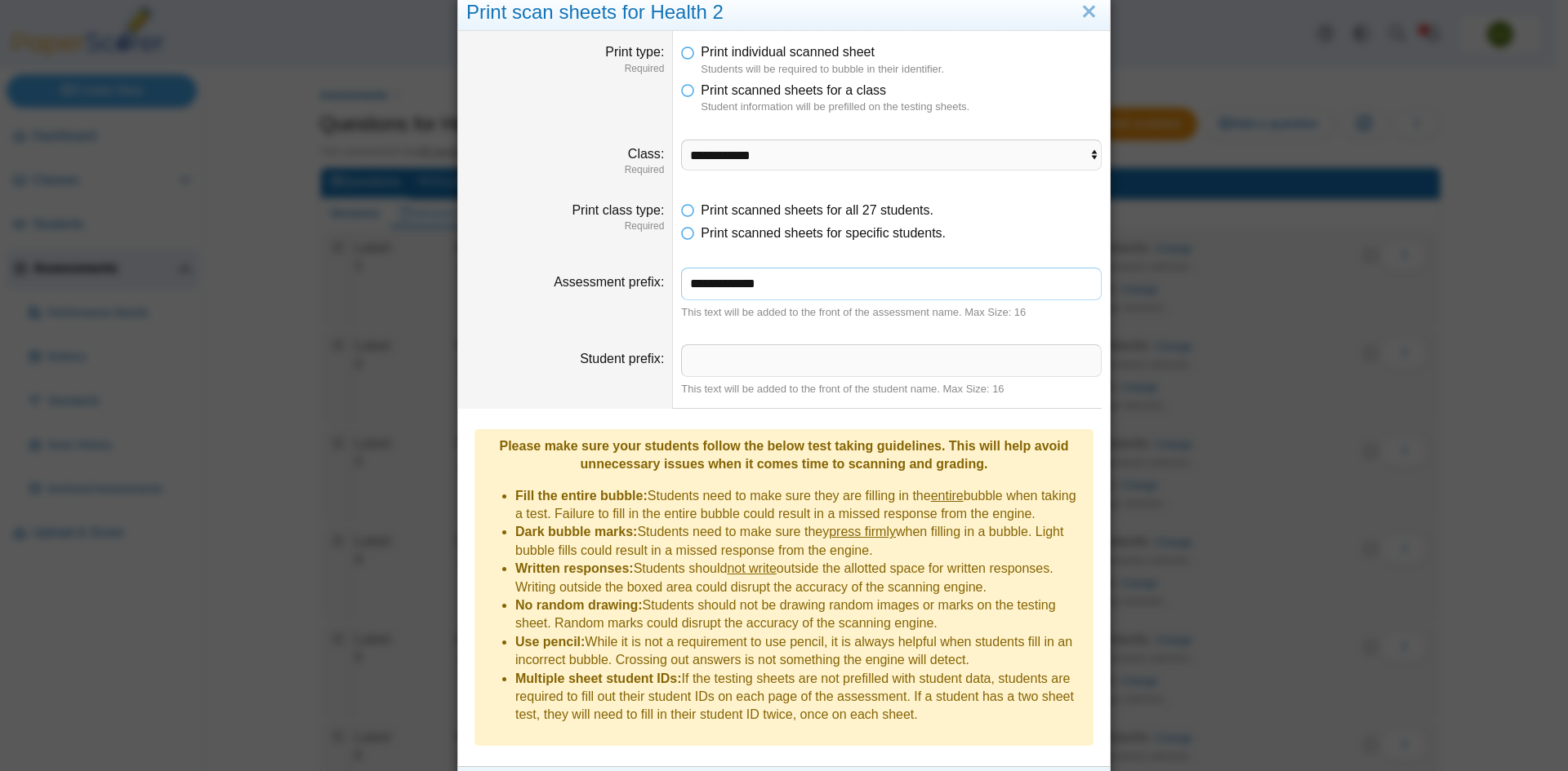
scroll to position [59, 0]
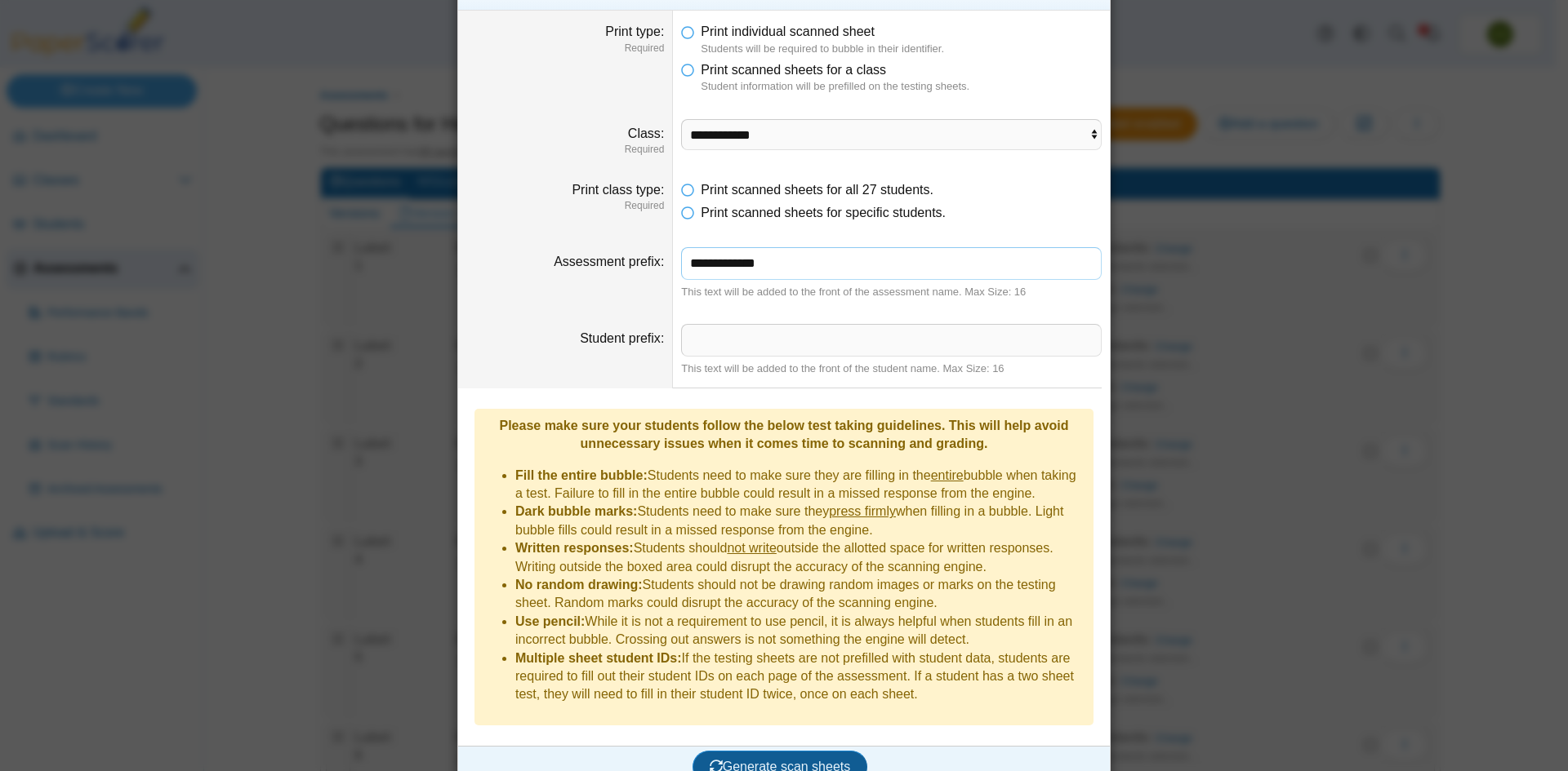
type input "**********"
click at [770, 760] on span "Generate scan sheets" at bounding box center [780, 766] width 141 height 14
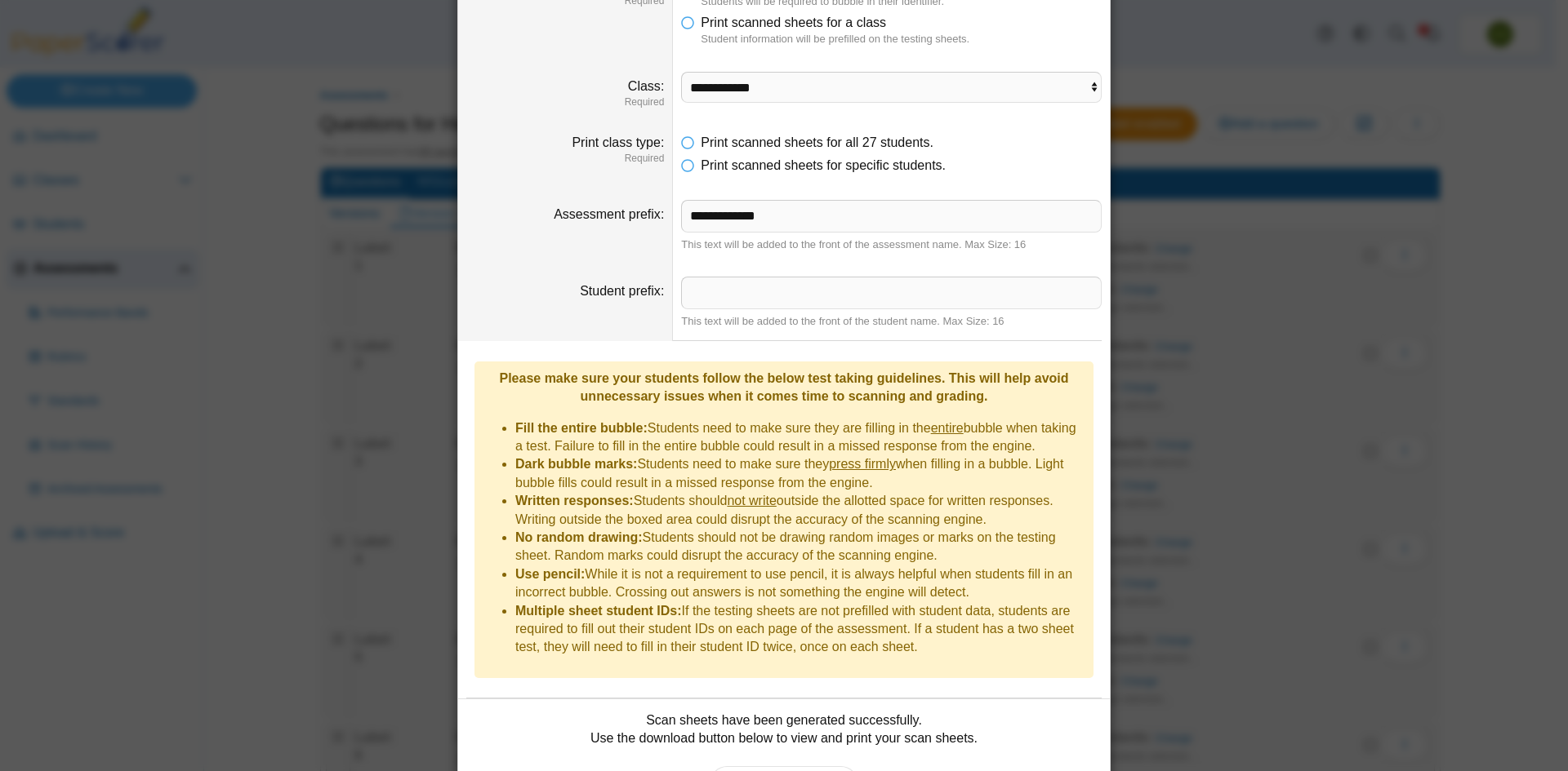
scroll to position [190, 0]
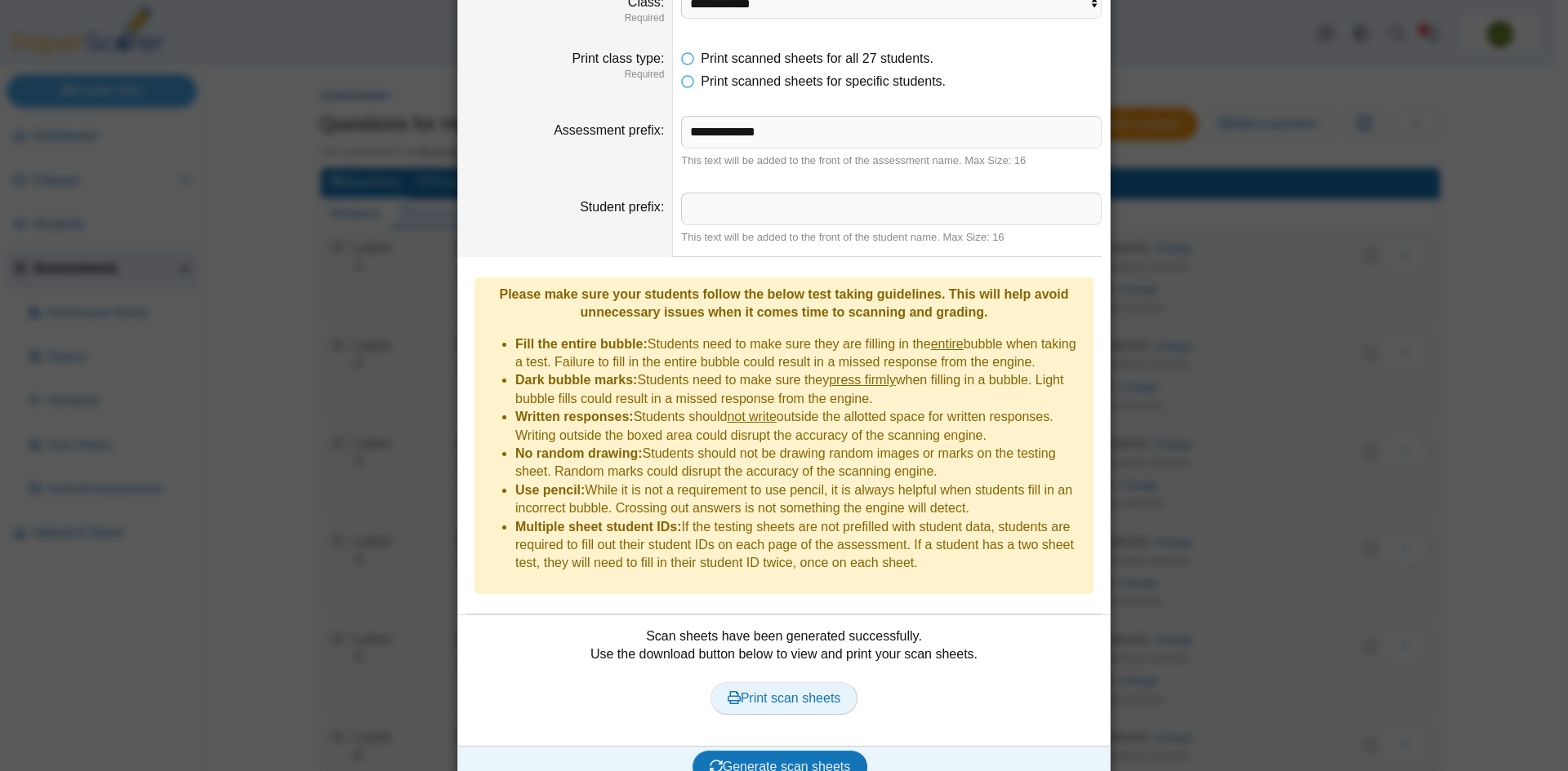
click at [804, 691] on span "Print scan sheets" at bounding box center [784, 698] width 113 height 14
